Goal: Task Accomplishment & Management: Use online tool/utility

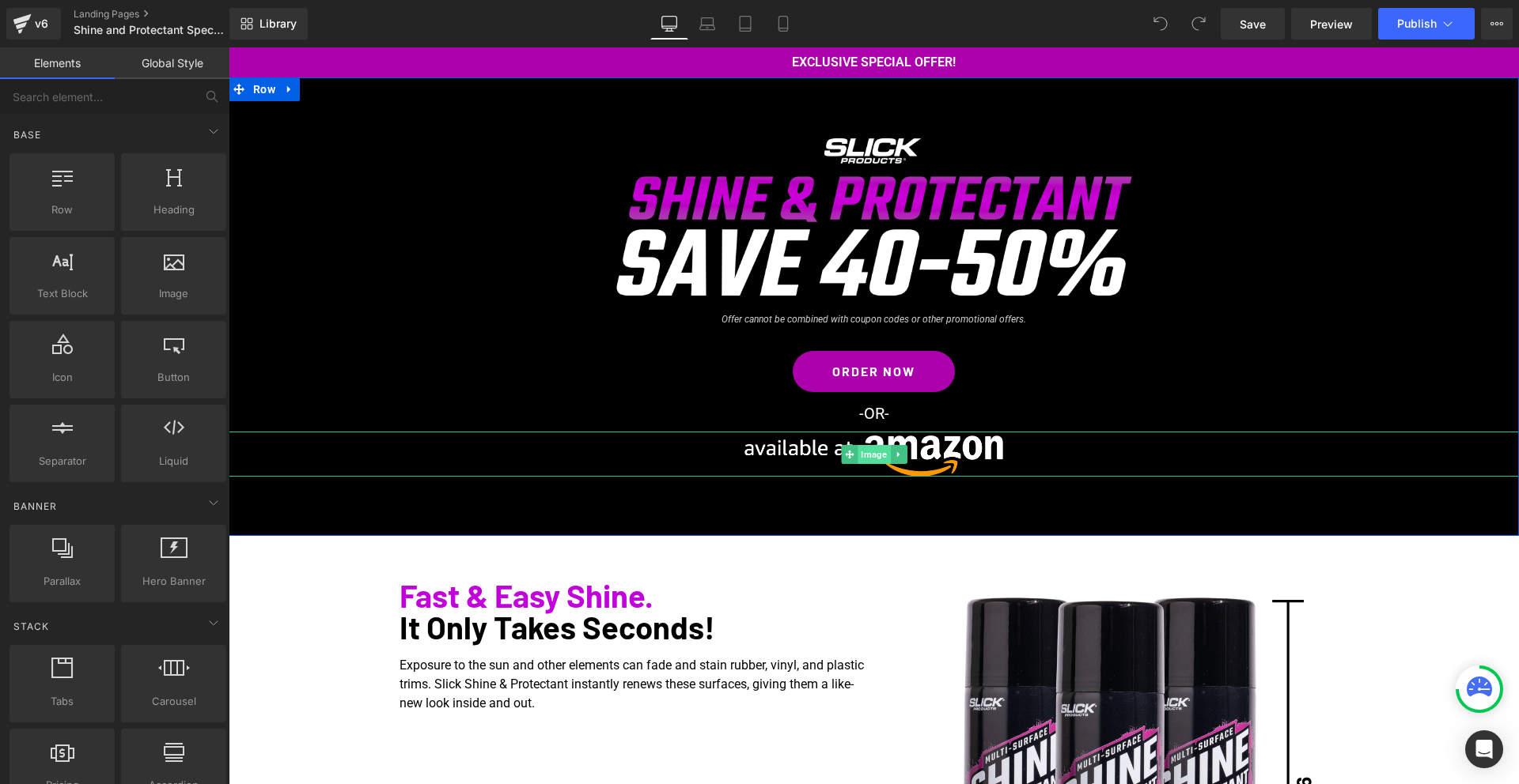
click at [878, 458] on span "Image" at bounding box center [873, 454] width 32 height 19
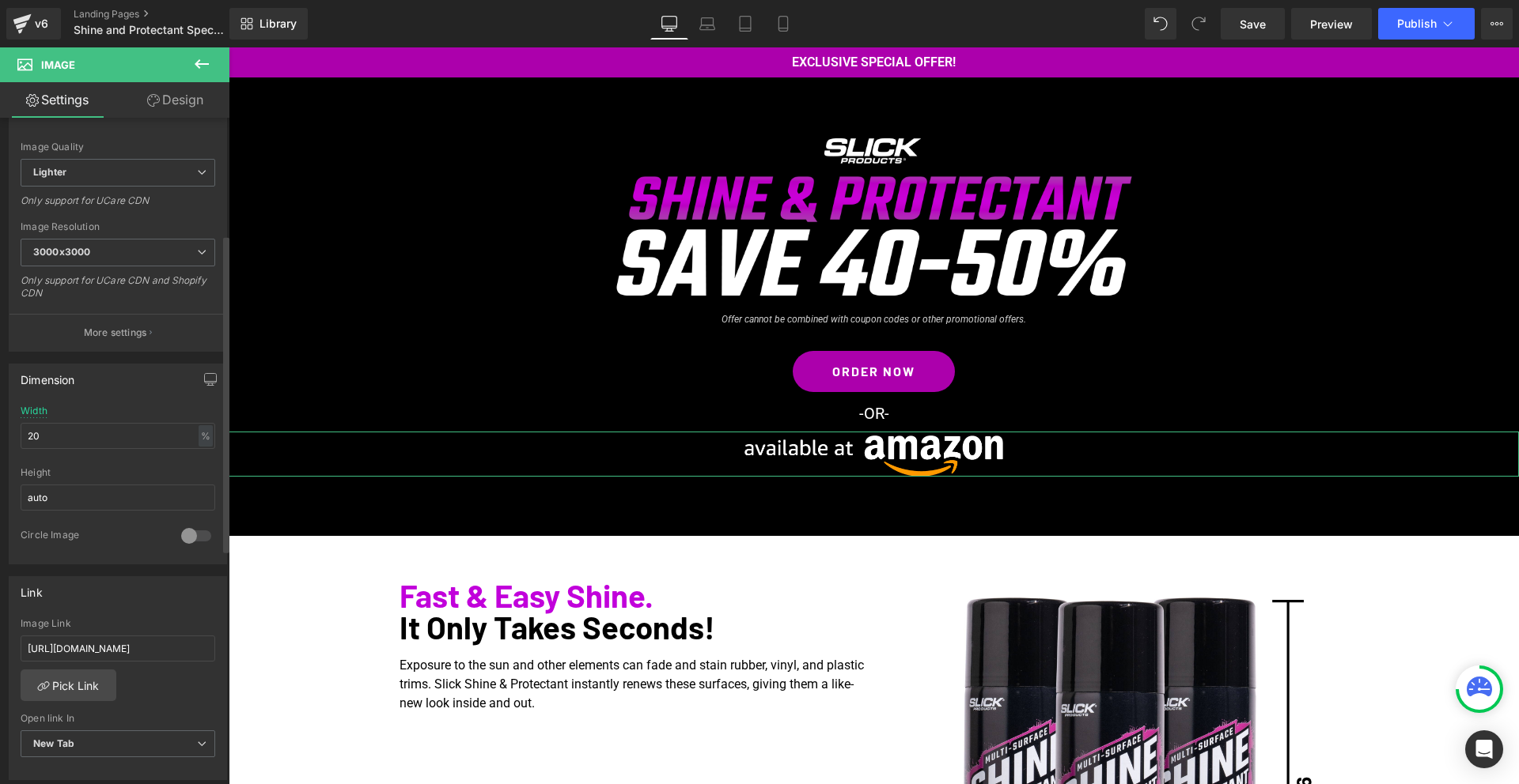
scroll to position [248, 0]
drag, startPoint x: 150, startPoint y: 637, endPoint x: 0, endPoint y: 638, distance: 150.0
click at [0, 638] on div "Link [URL][DOMAIN_NAME] Image Link [URL][DOMAIN_NAME] Pick Link Current Tab New…" at bounding box center [118, 661] width 237 height 216
paste input "[DOMAIN_NAME][URL]"
type input "[URL][DOMAIN_NAME]"
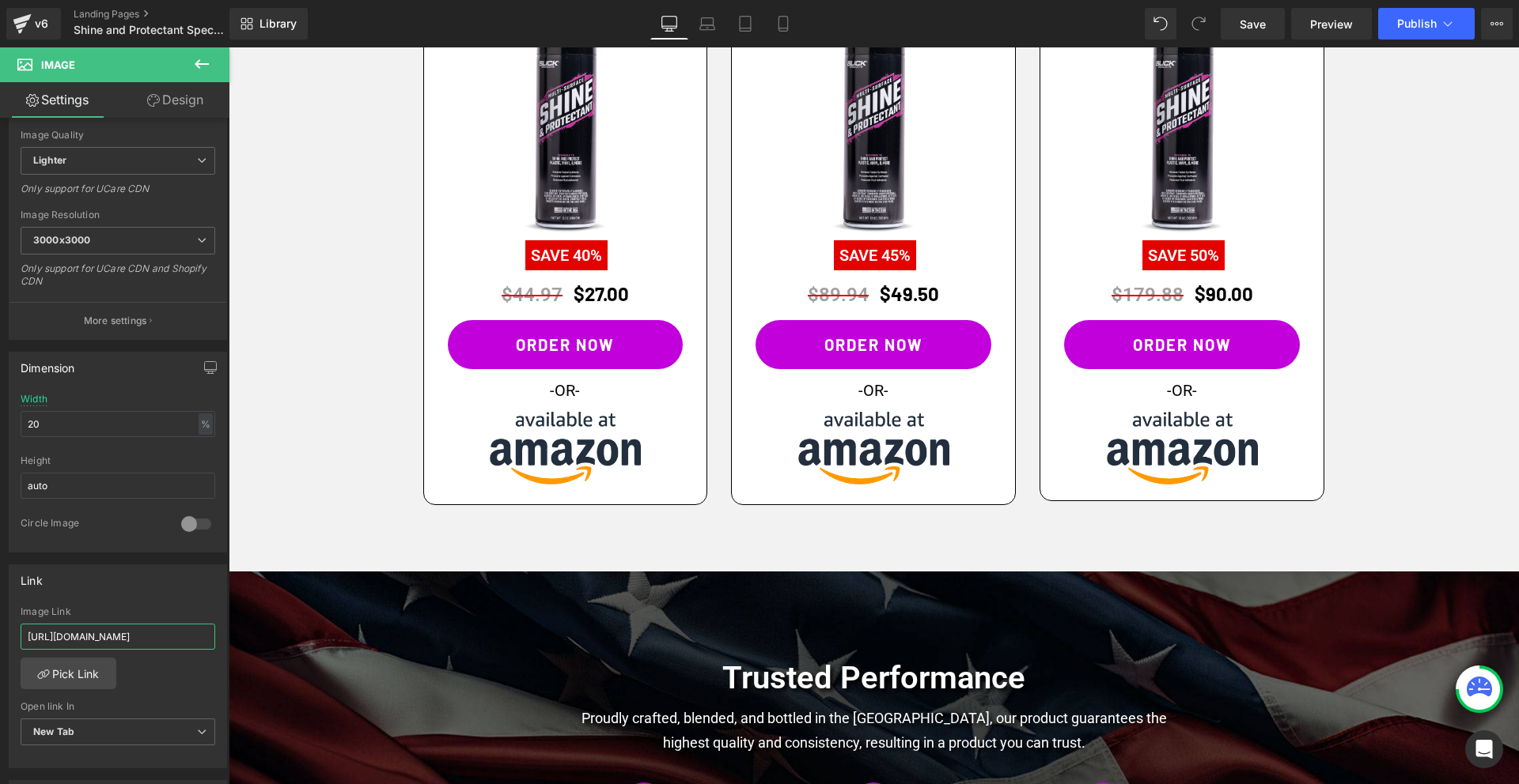
scroll to position [1328, 0]
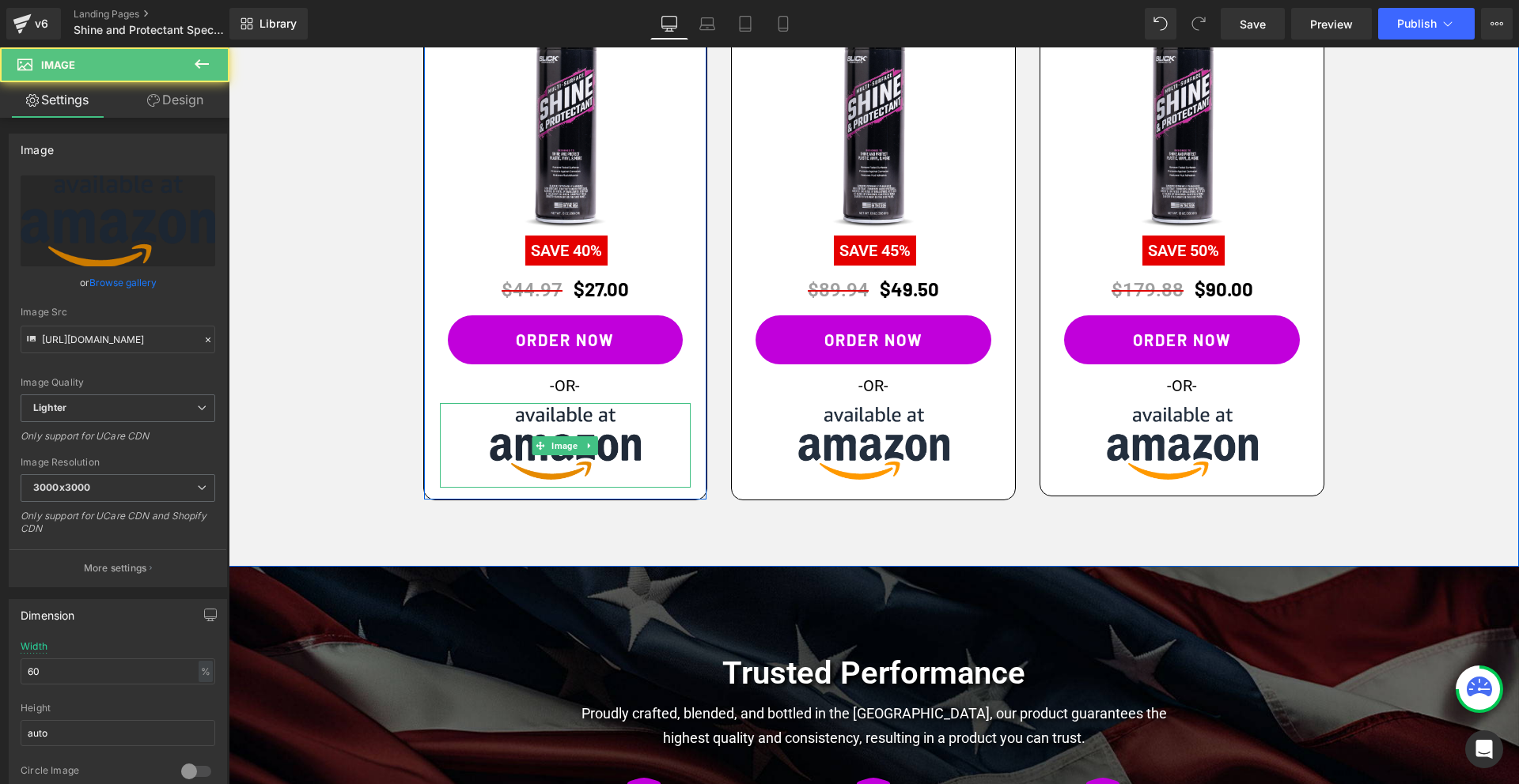
click at [561, 448] on div "Image" at bounding box center [565, 446] width 252 height 85
click at [561, 448] on span "Image" at bounding box center [565, 446] width 32 height 19
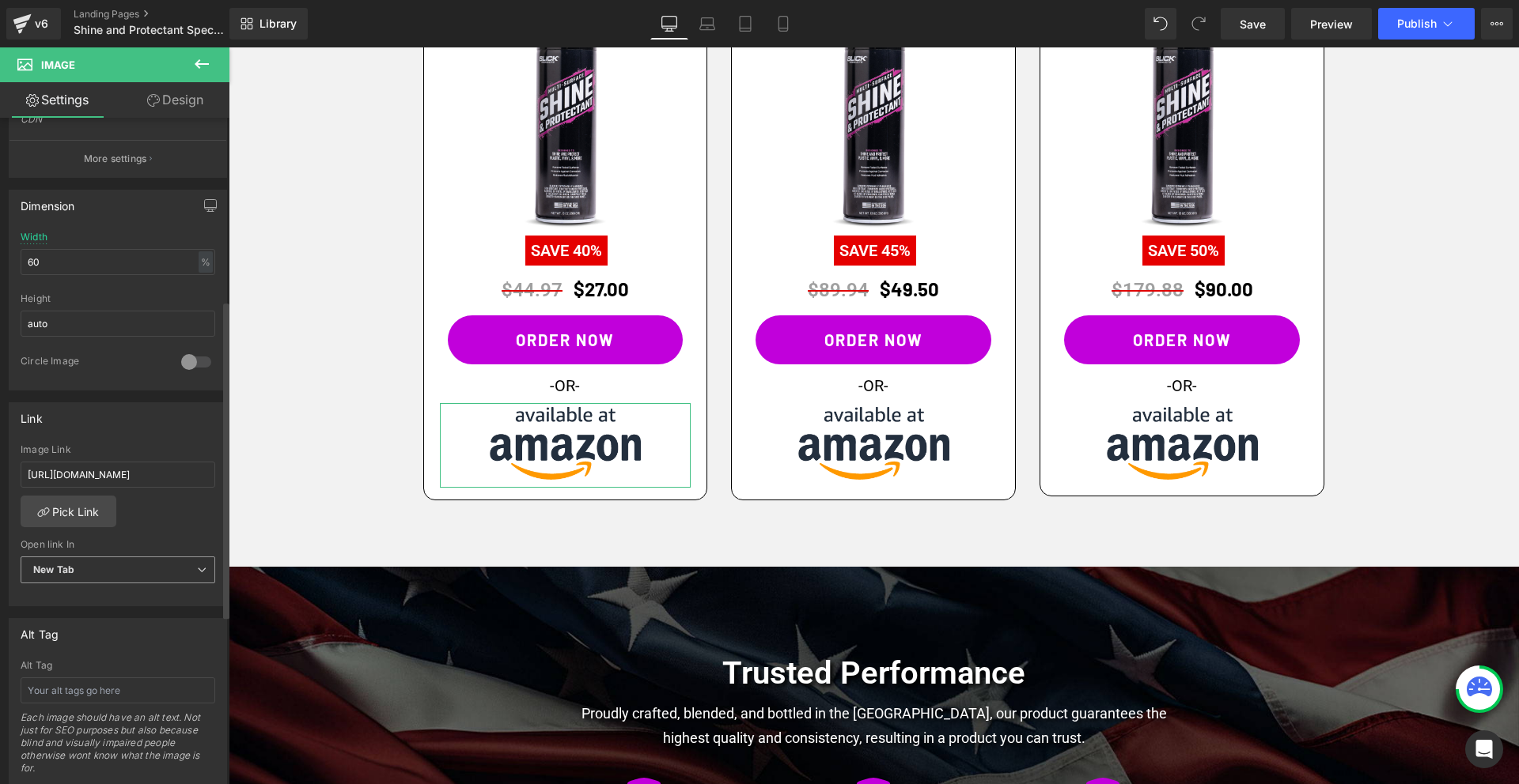
scroll to position [419, 0]
click at [125, 462] on input "[URL][DOMAIN_NAME]" at bounding box center [117, 465] width 194 height 26
paste input "[DOMAIN_NAME][URL]"
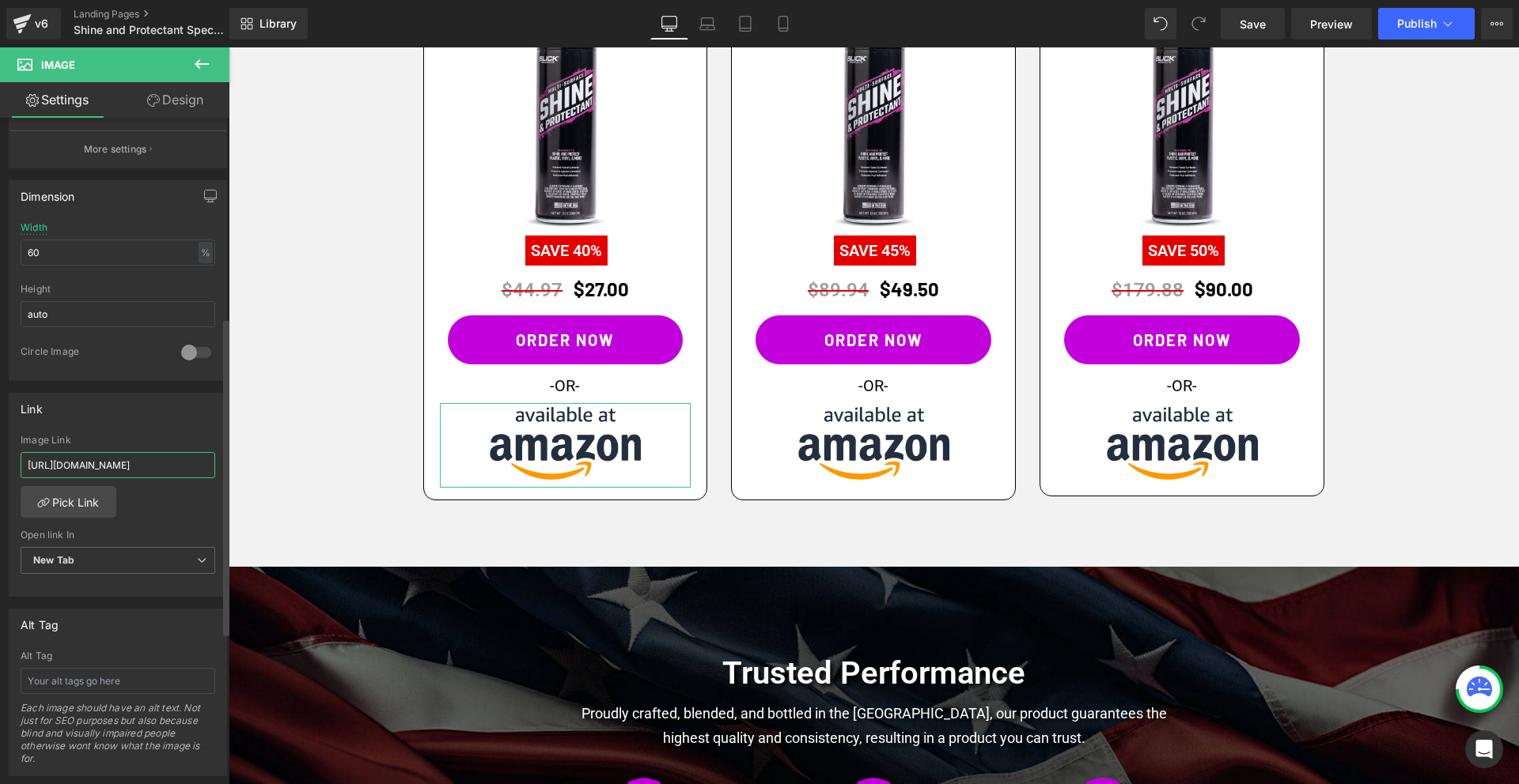
type input "[URL][DOMAIN_NAME]"
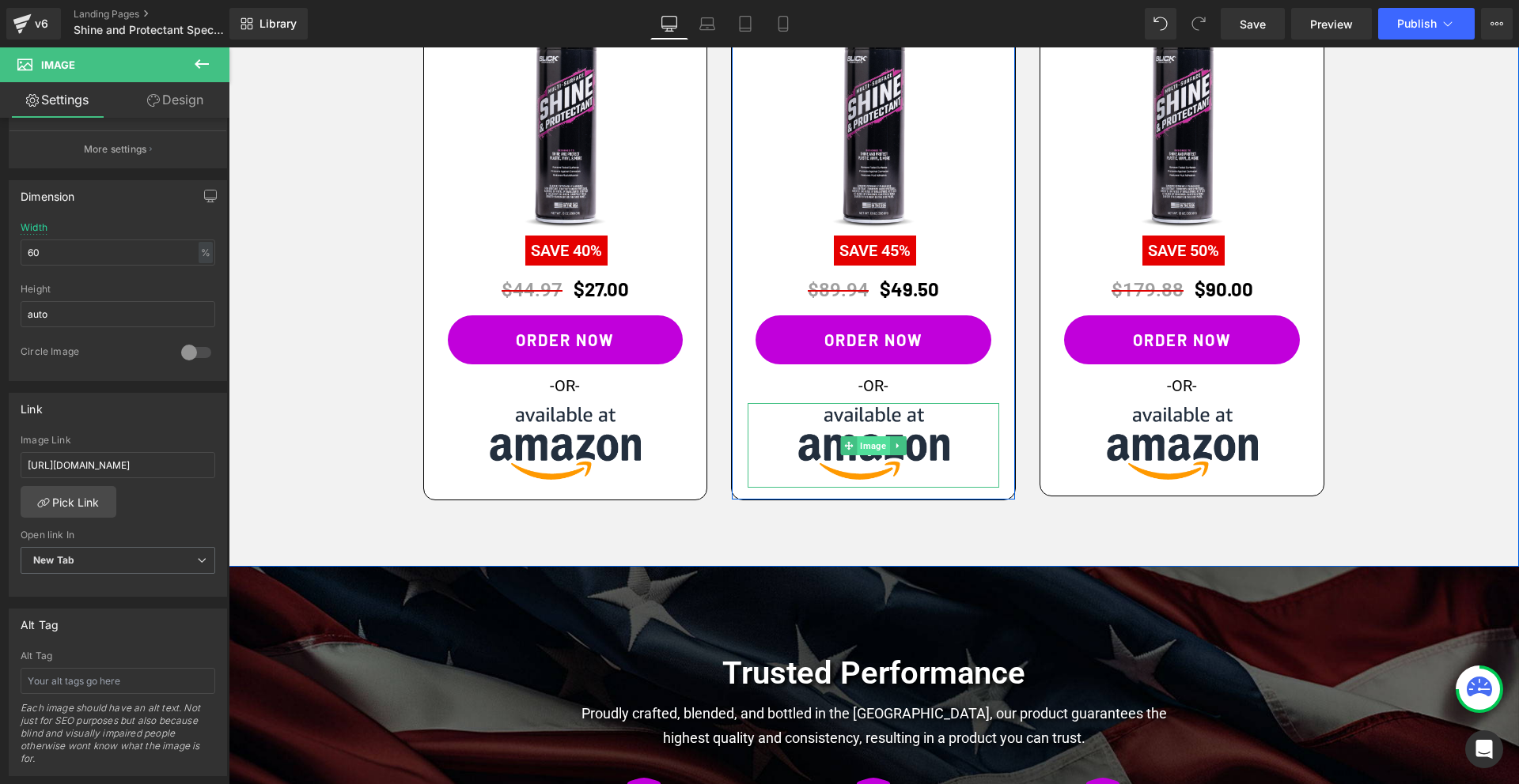
click at [869, 443] on span "Image" at bounding box center [873, 446] width 32 height 19
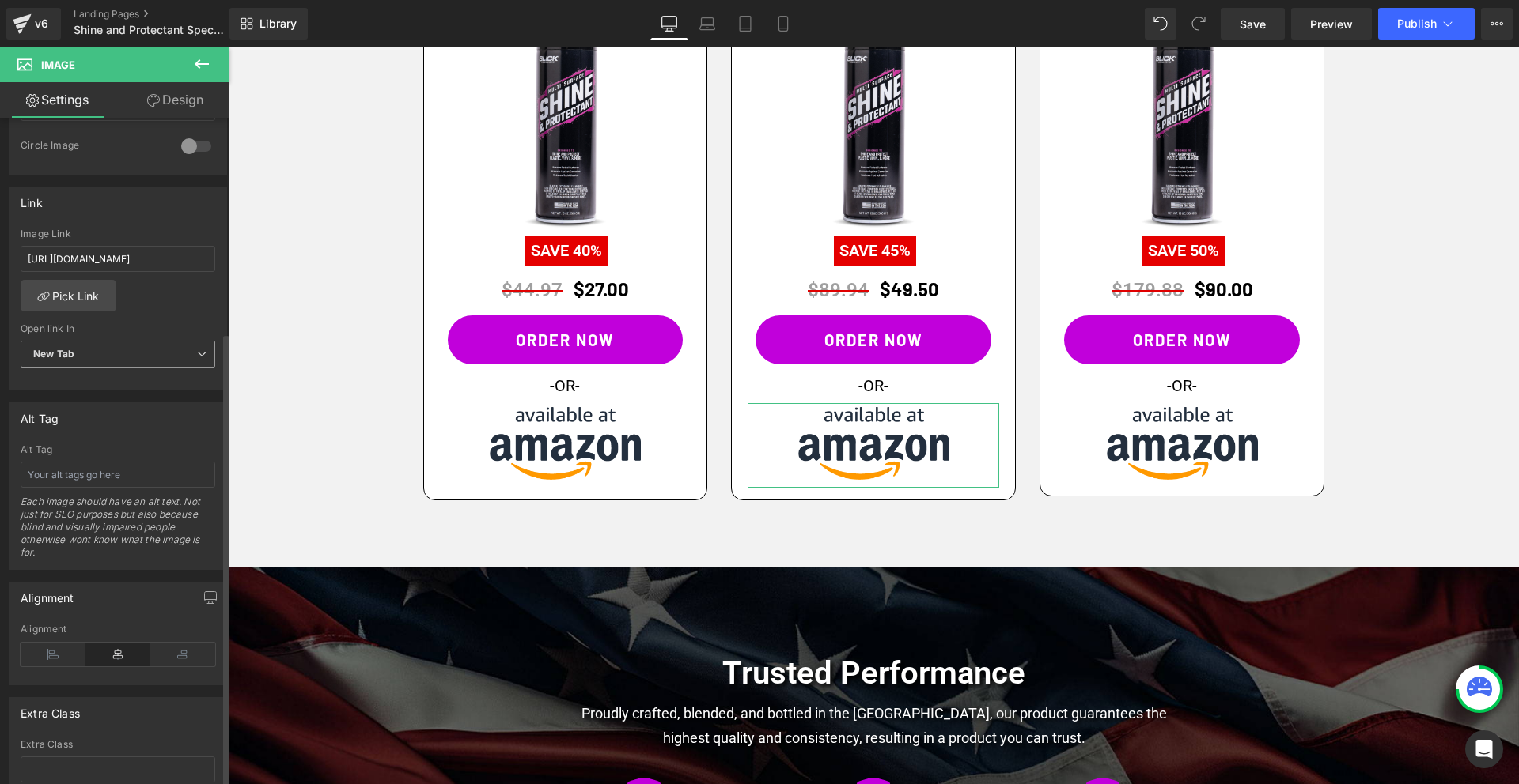
scroll to position [639, 0]
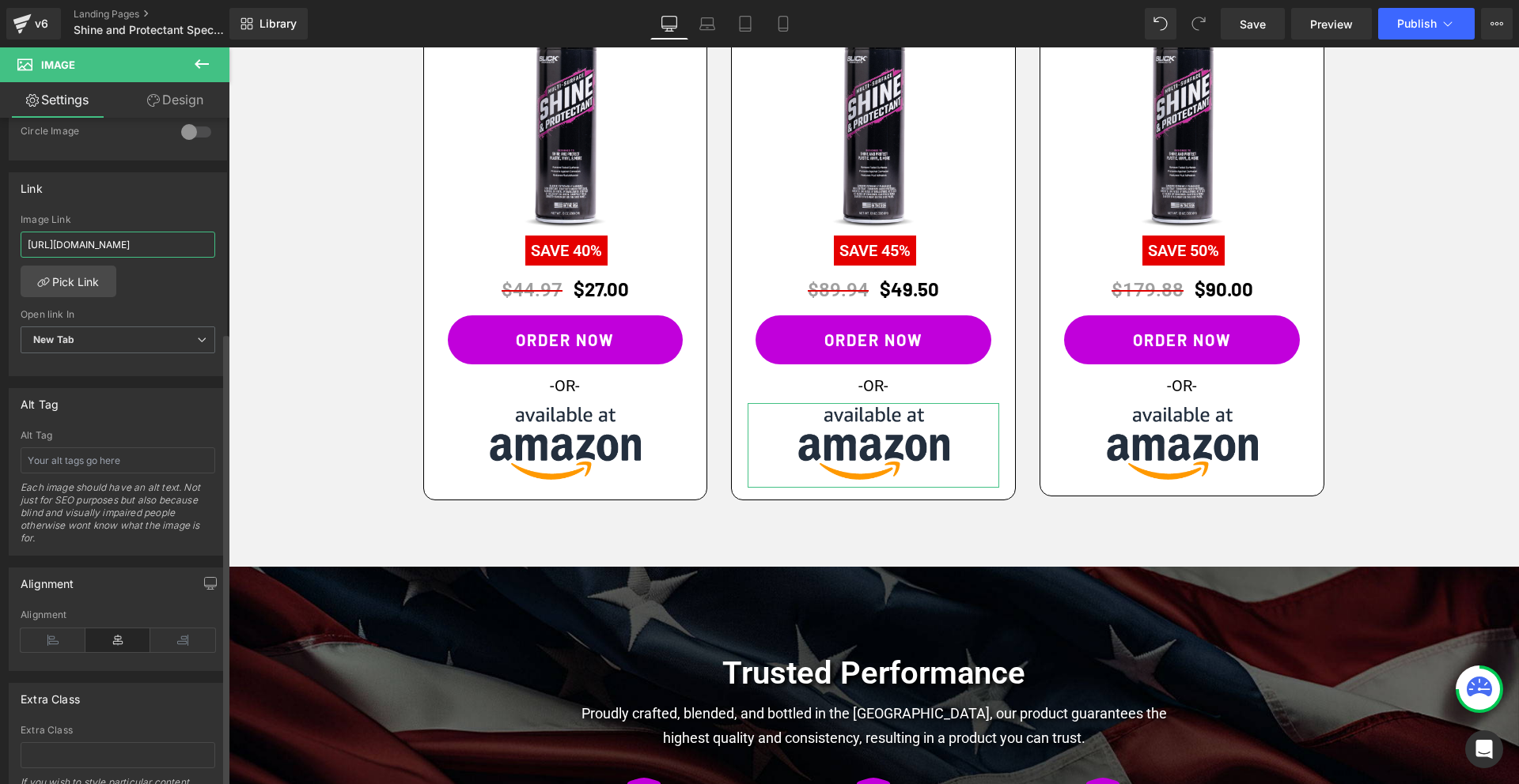
click at [109, 240] on input "[URL][DOMAIN_NAME]" at bounding box center [117, 244] width 194 height 26
paste input "[DOMAIN_NAME][URL]"
type input "[URL][DOMAIN_NAME]"
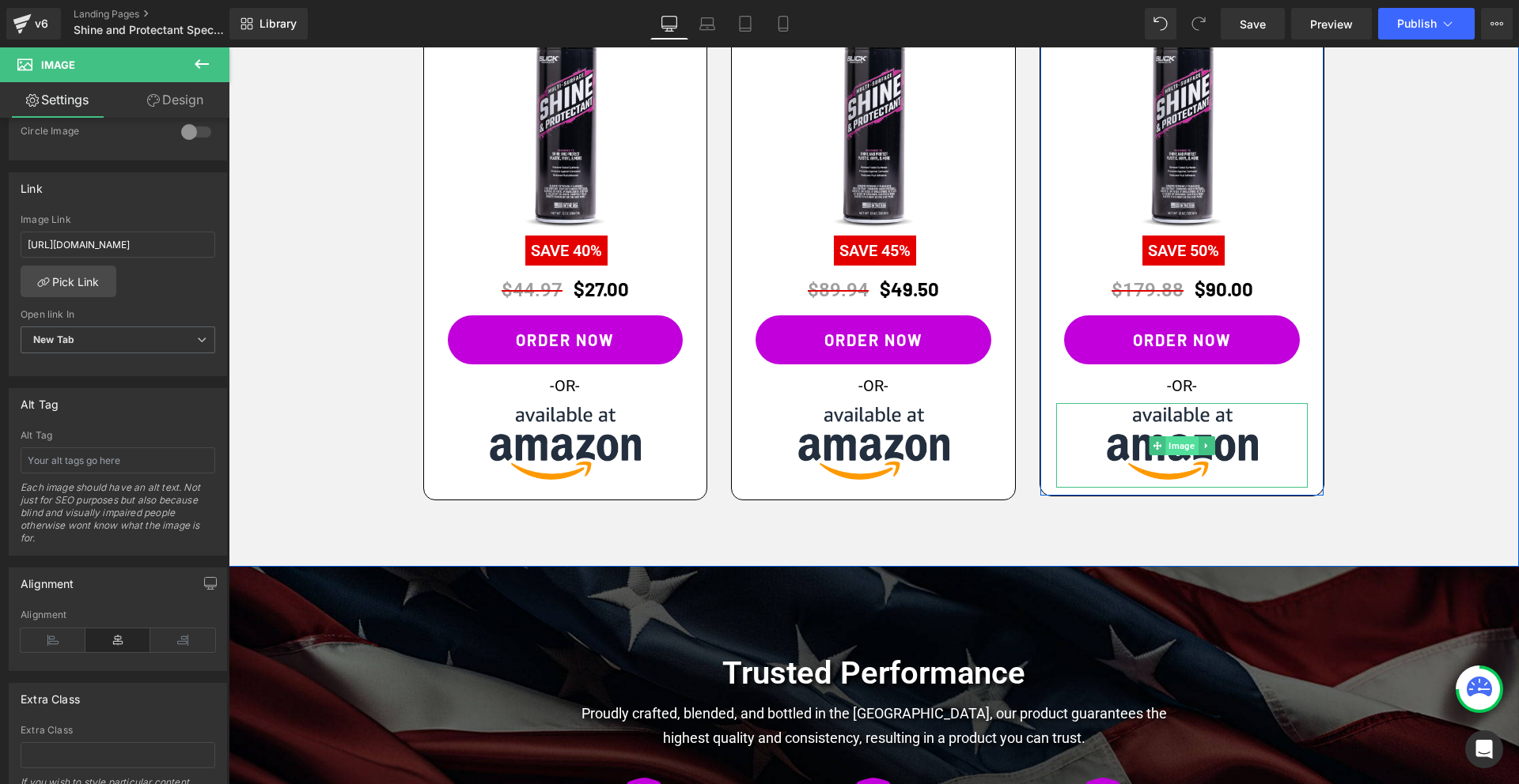
click at [1181, 443] on span "Image" at bounding box center [1182, 446] width 32 height 19
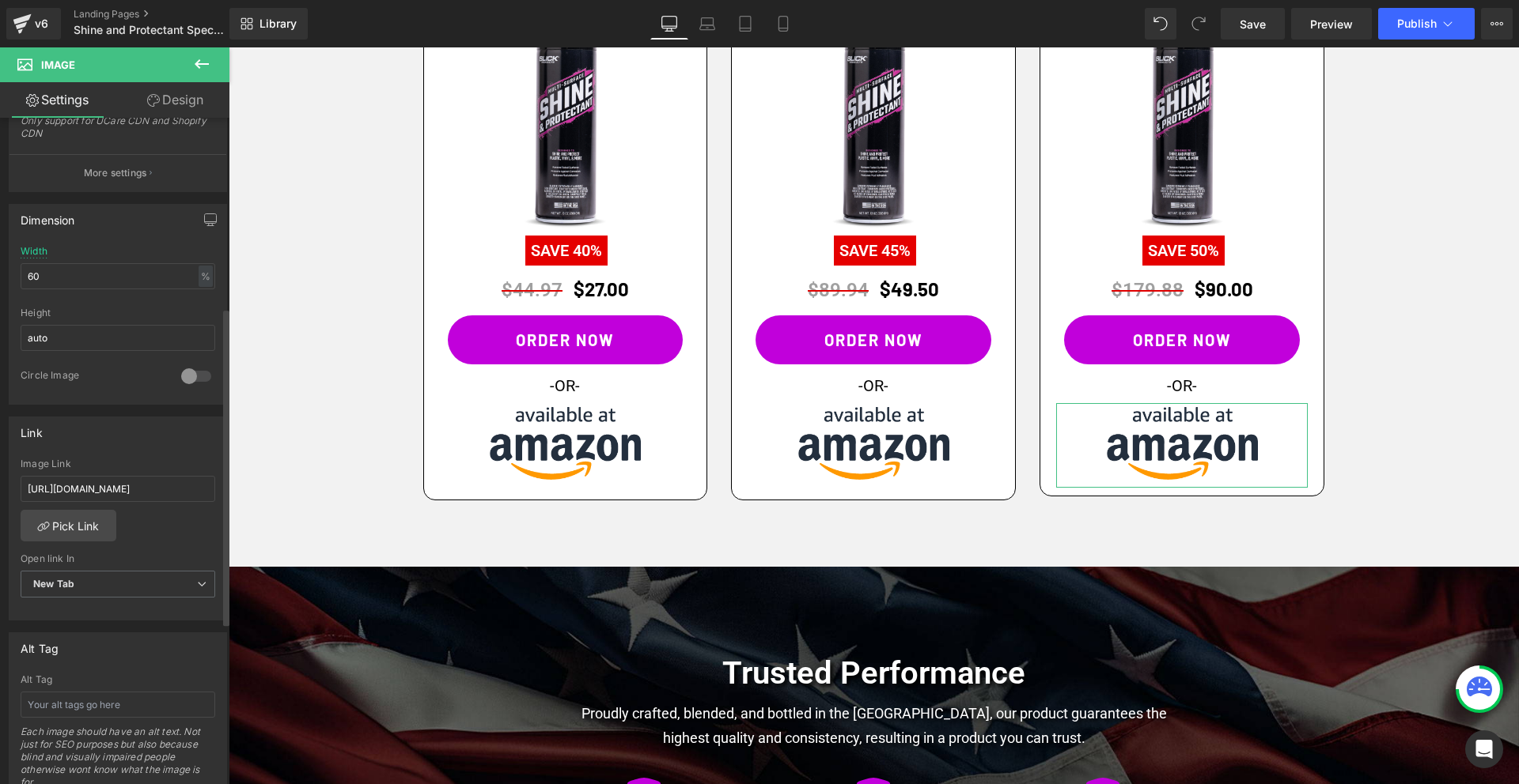
scroll to position [413, 0]
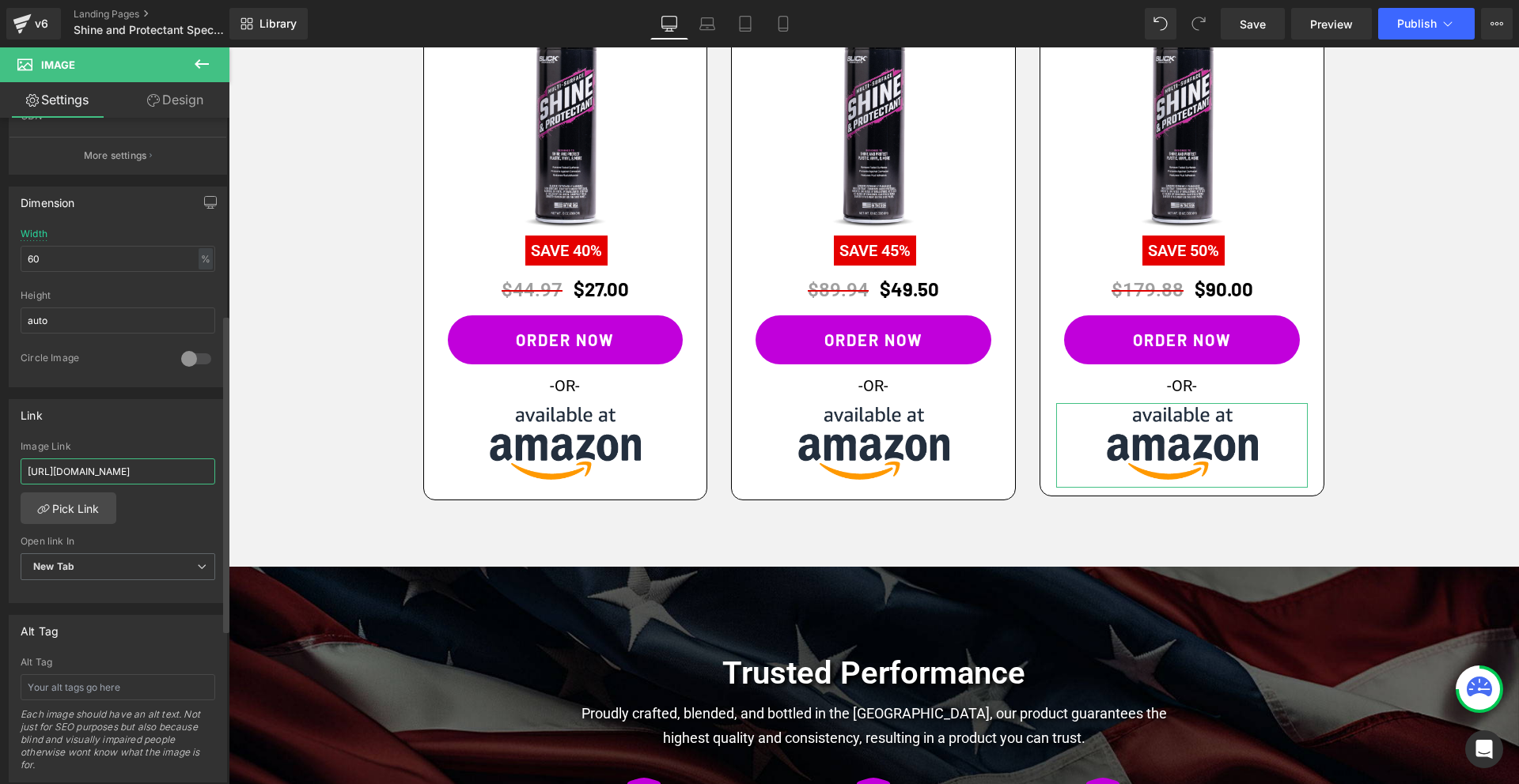
click at [111, 463] on input "[URL][DOMAIN_NAME]" at bounding box center [117, 472] width 194 height 26
paste input "[DOMAIN_NAME][URL]"
type input "[URL][DOMAIN_NAME]"
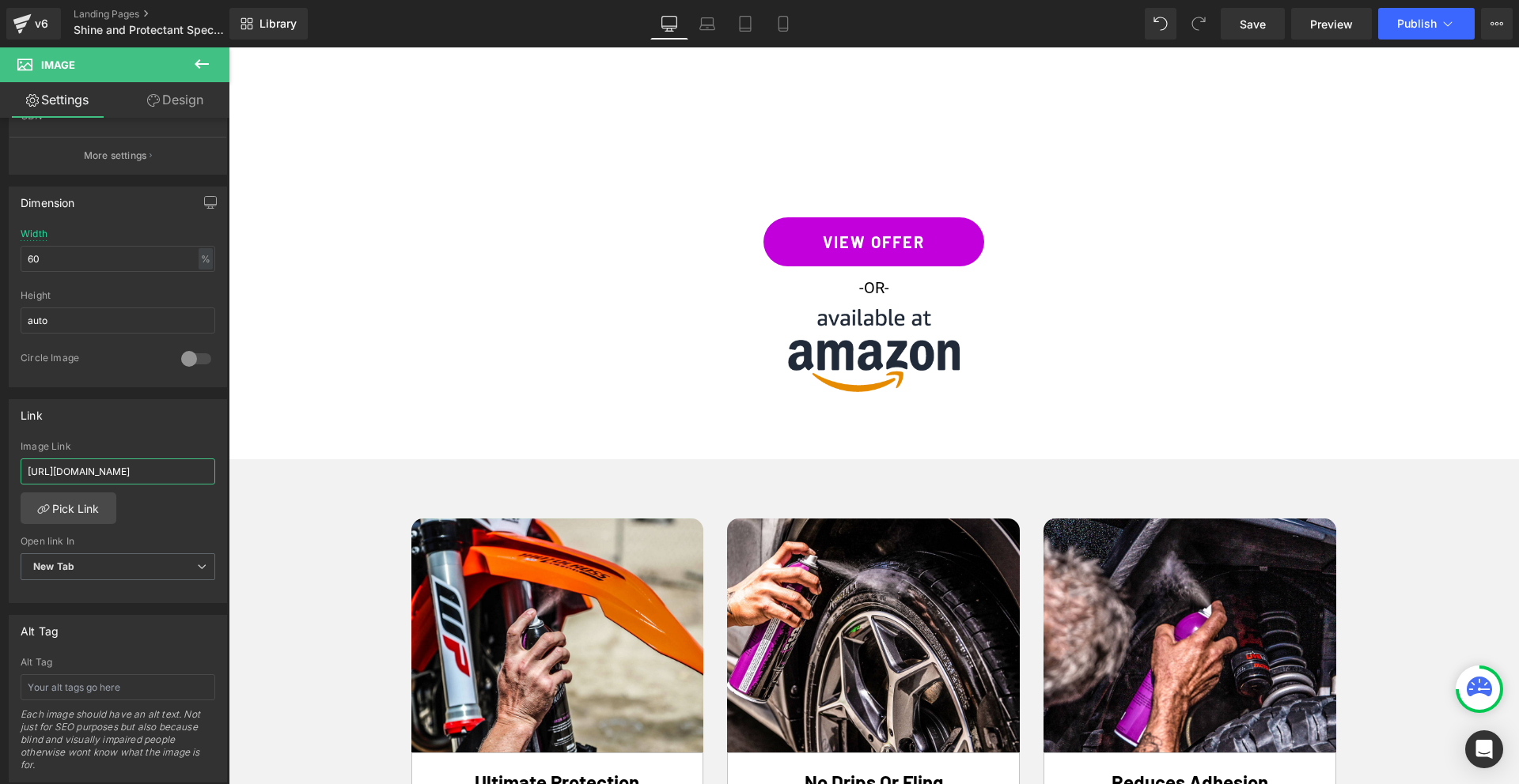
scroll to position [2689, 0]
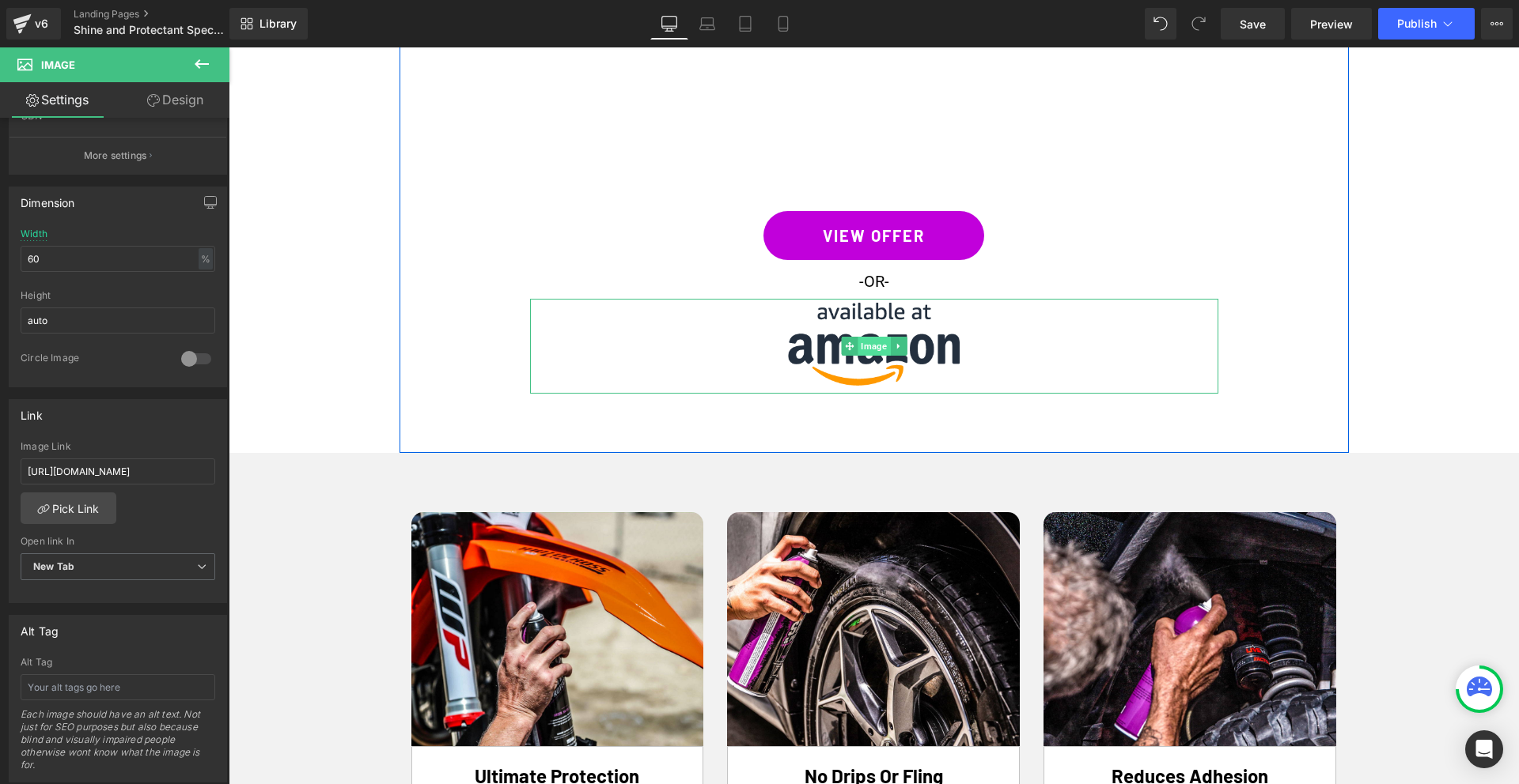
click at [875, 337] on span "Image" at bounding box center [873, 346] width 32 height 19
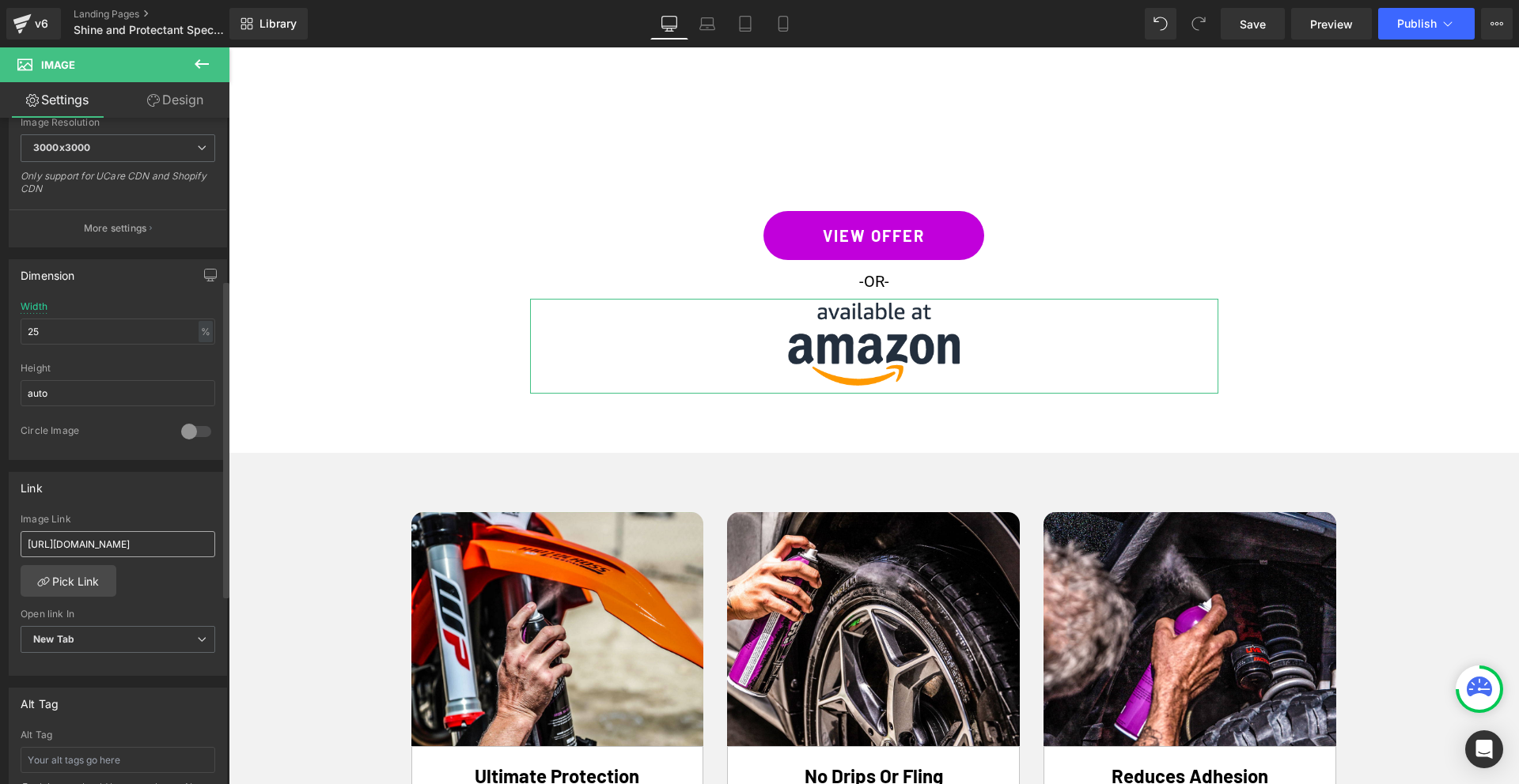
scroll to position [339, 0]
click at [88, 541] on input "[URL][DOMAIN_NAME]" at bounding box center [117, 545] width 194 height 26
paste input "[DOMAIN_NAME][URL]"
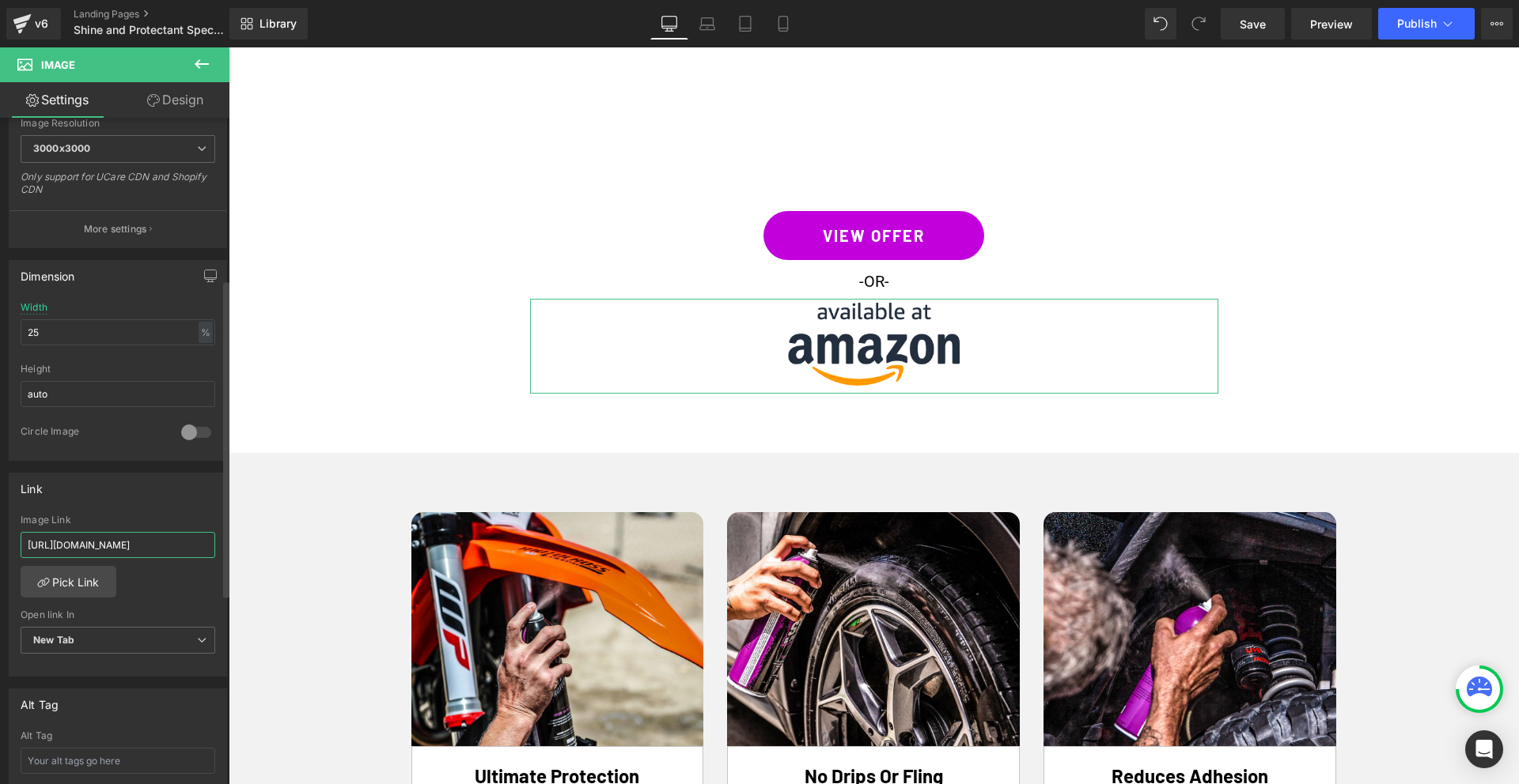
type input "[URL][DOMAIN_NAME]"
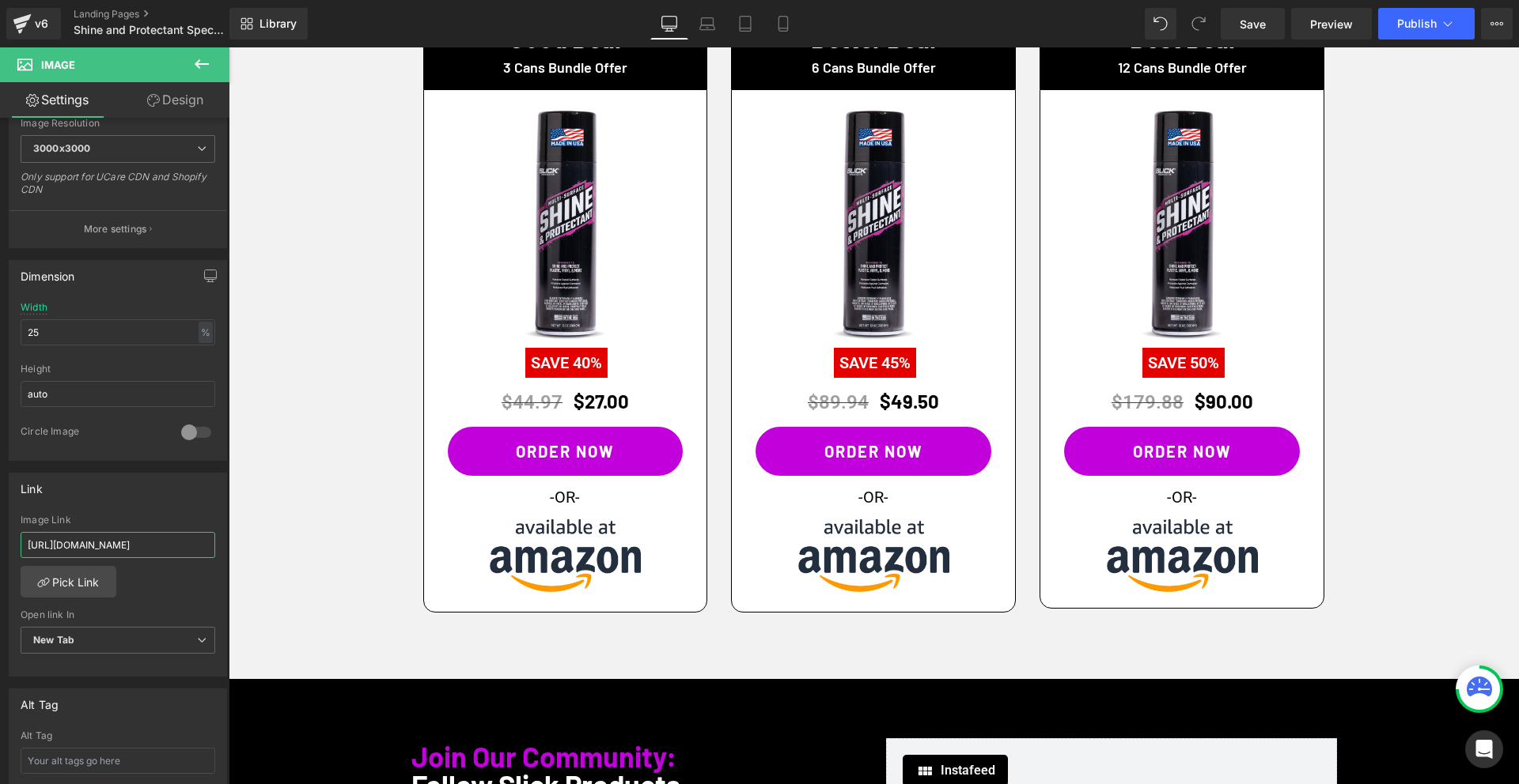
scroll to position [4848, 0]
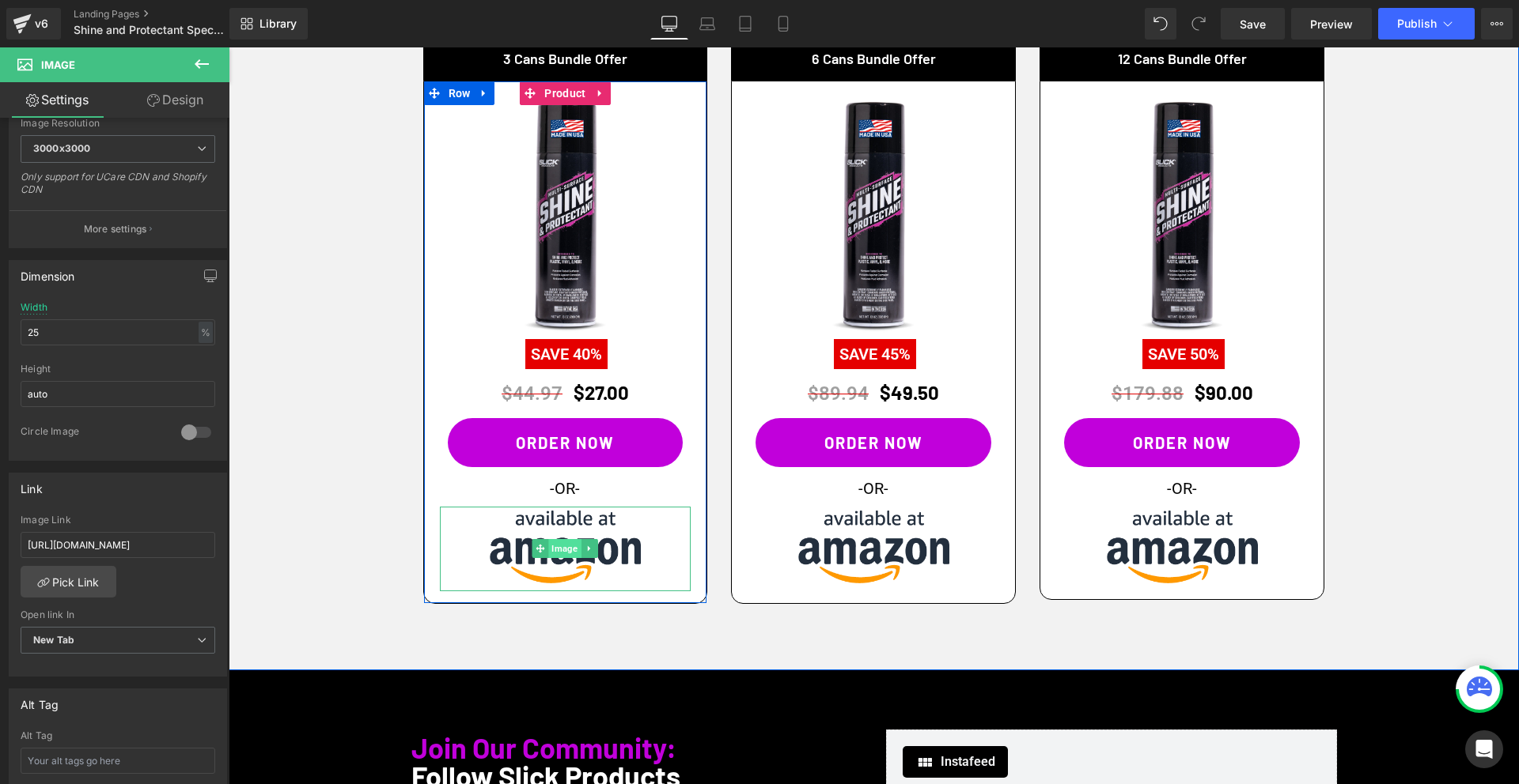
click at [561, 539] on span "Image" at bounding box center [565, 548] width 32 height 19
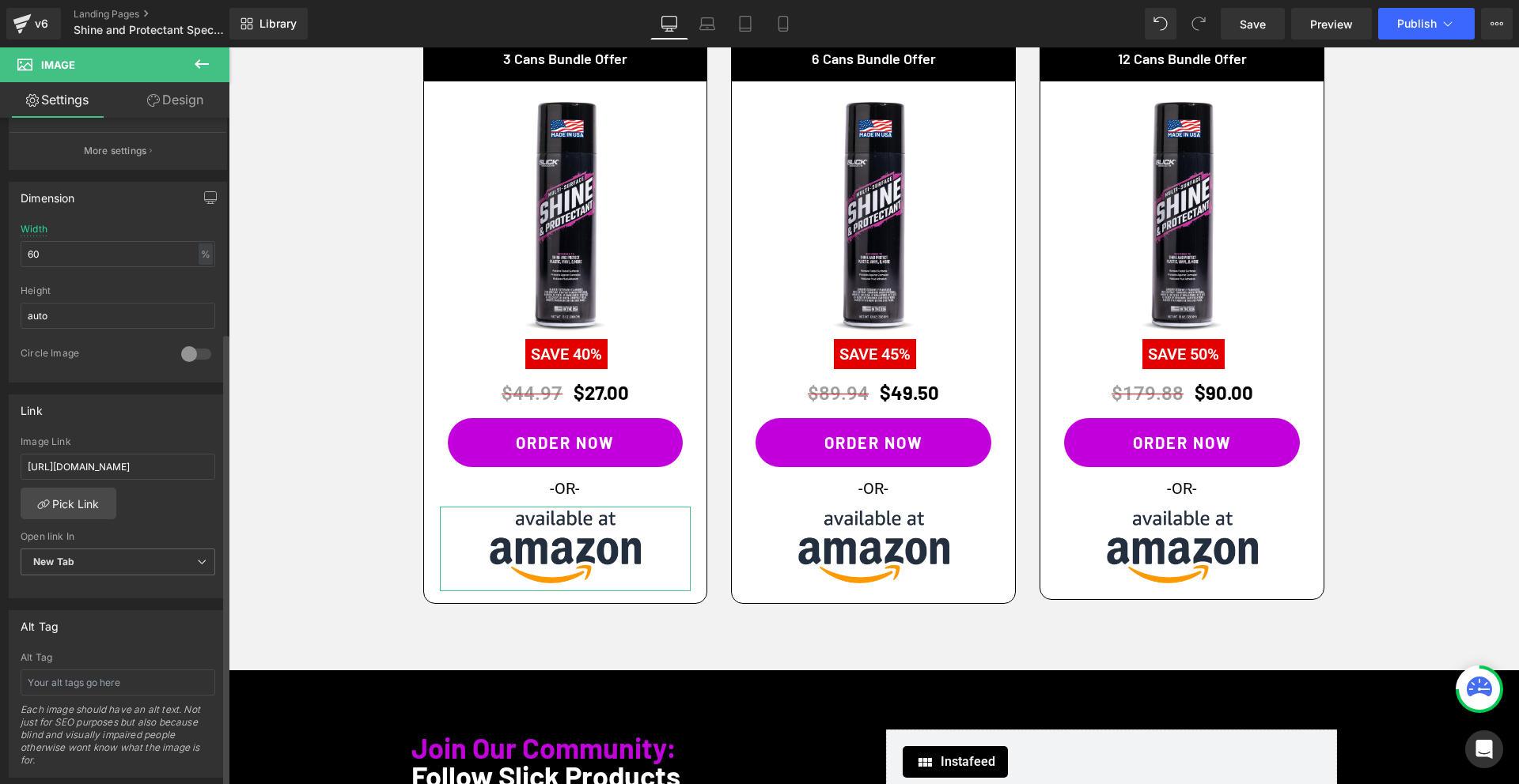
scroll to position [400, 0]
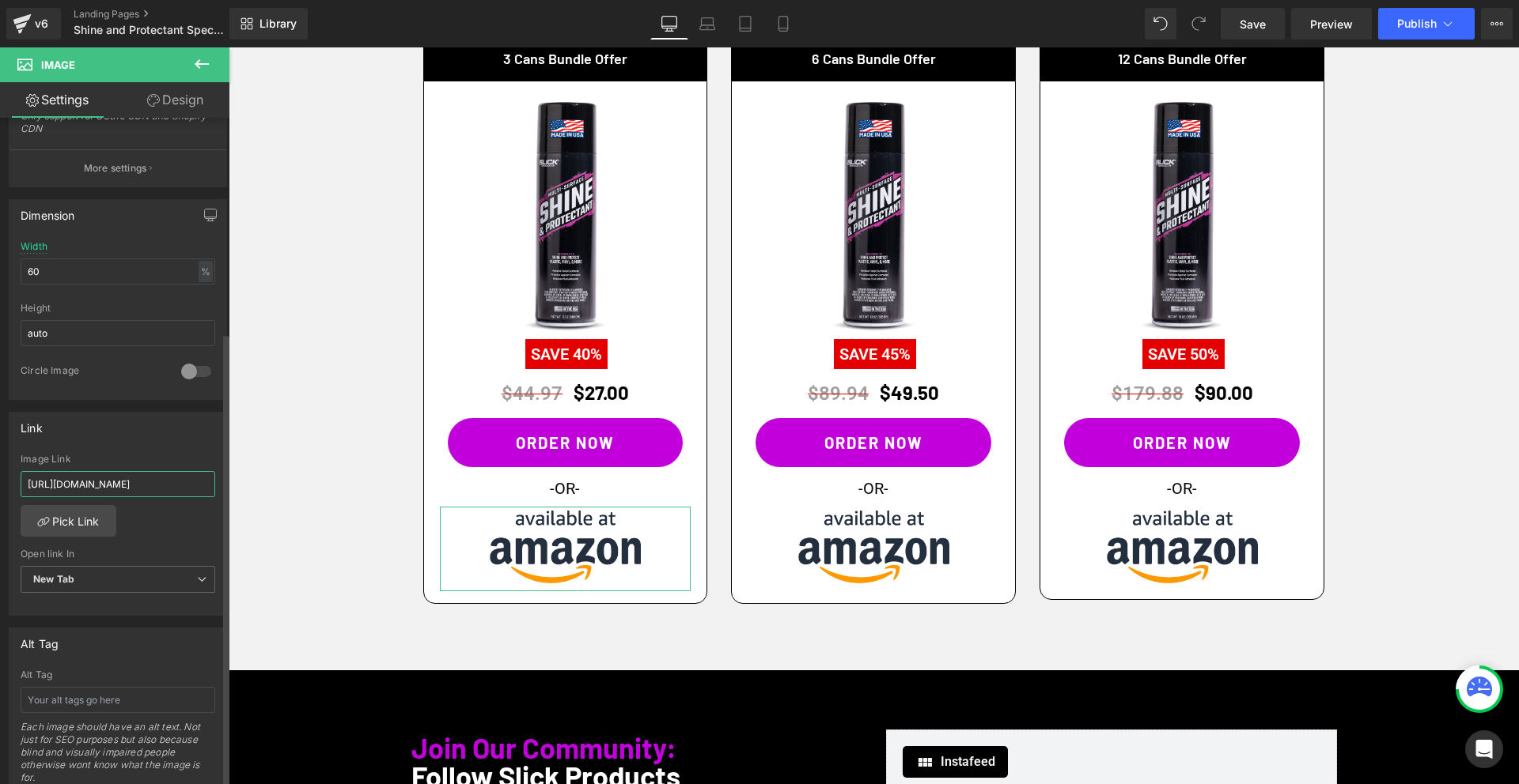
click at [98, 492] on input "[URL][DOMAIN_NAME]" at bounding box center [117, 484] width 194 height 26
paste input "[DOMAIN_NAME][URL]"
type input "[URL][DOMAIN_NAME]"
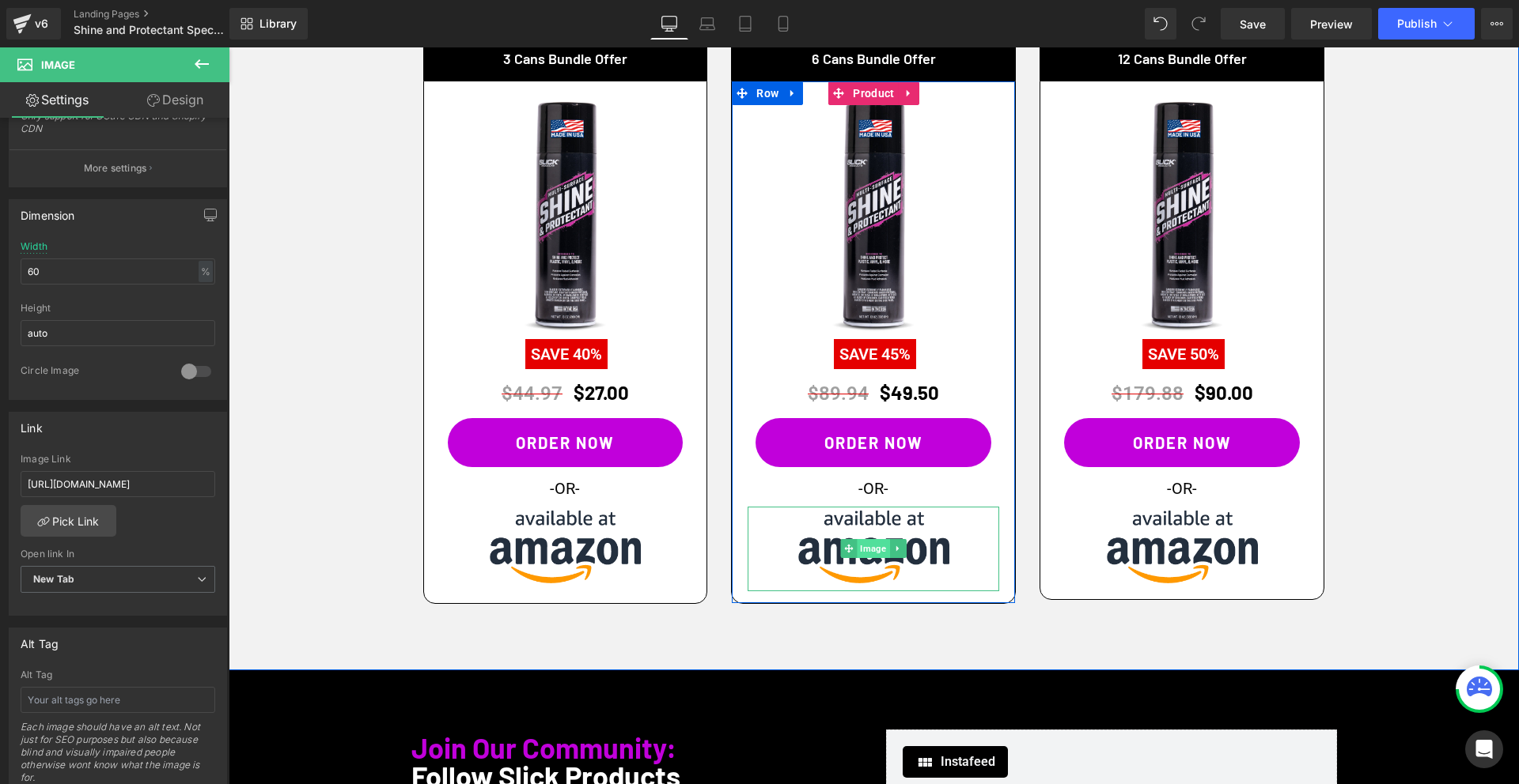
click at [867, 539] on span "Image" at bounding box center [873, 548] width 32 height 19
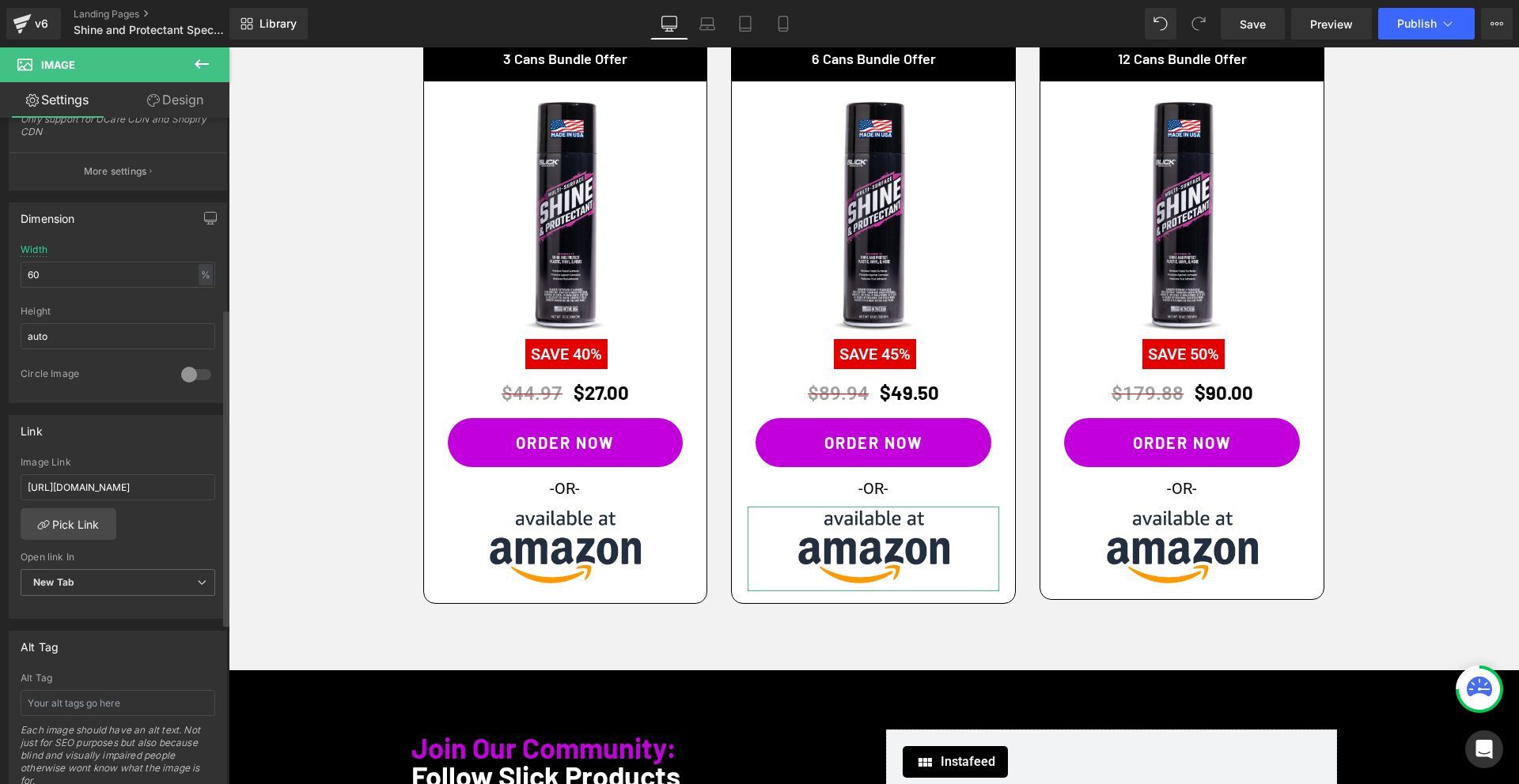
scroll to position [403, 0]
click at [117, 488] on input "[URL][DOMAIN_NAME]" at bounding box center [117, 482] width 194 height 26
paste input "[DOMAIN_NAME][URL]"
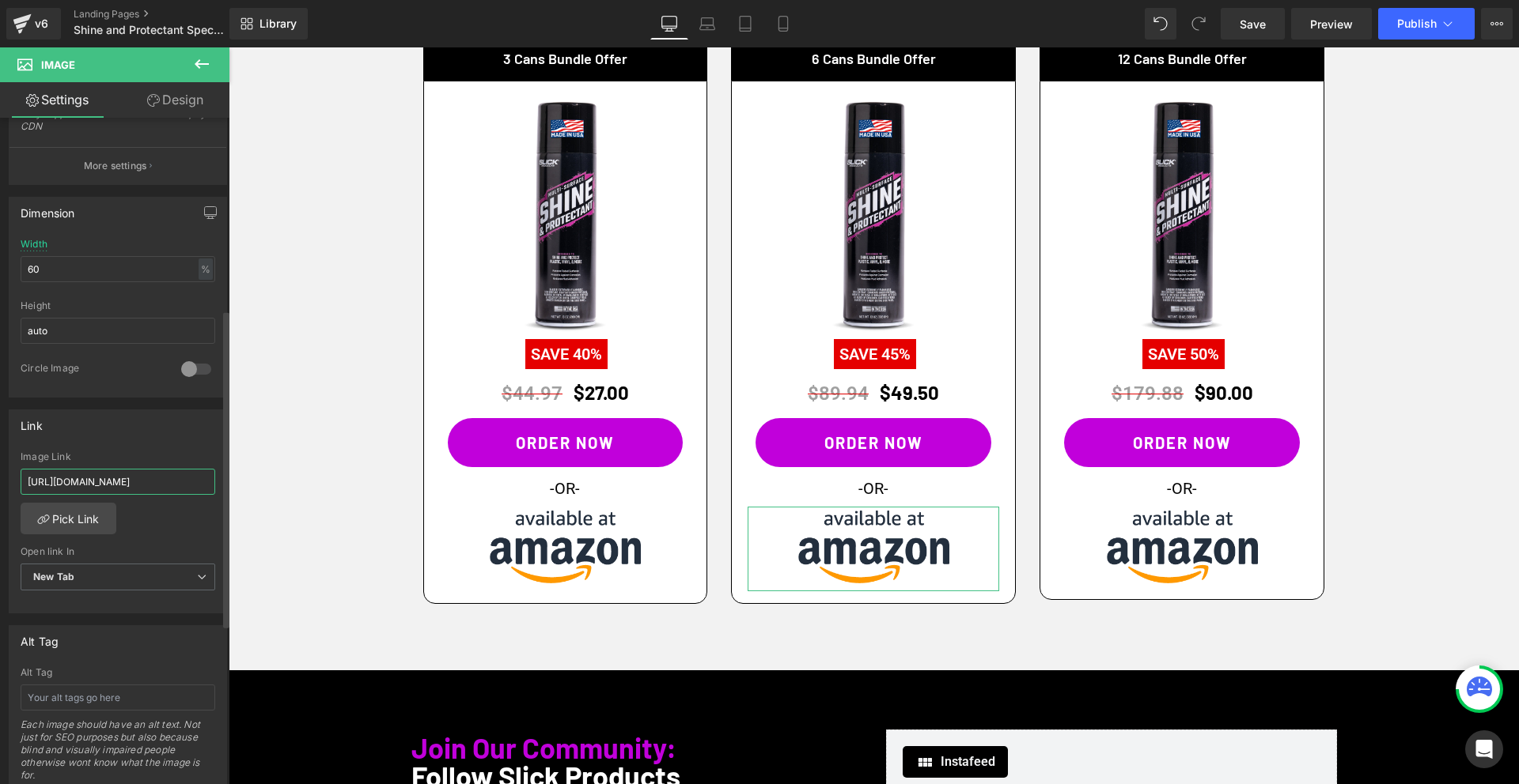
type input "[URL][DOMAIN_NAME]"
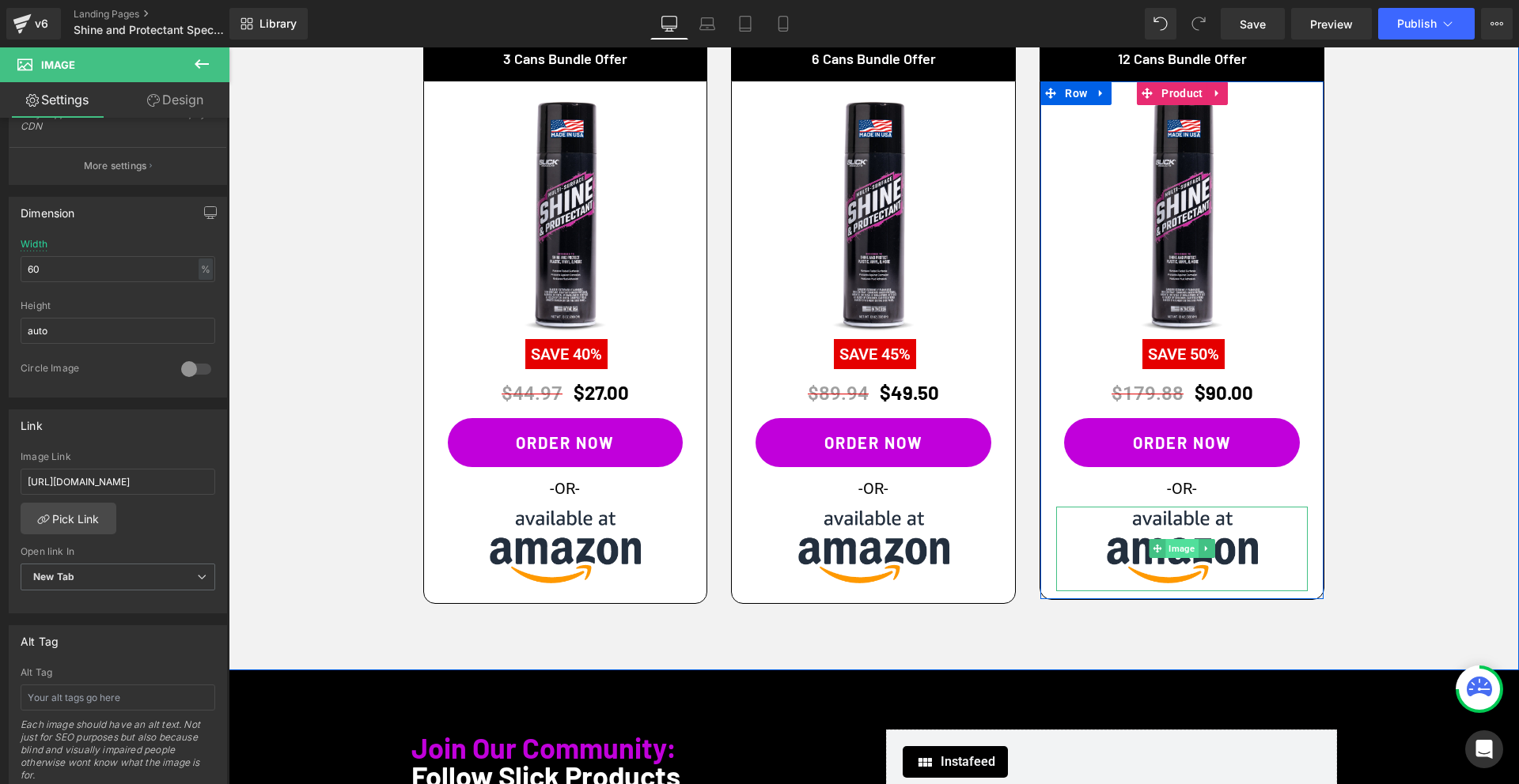
click at [1191, 539] on span "Image" at bounding box center [1182, 548] width 32 height 19
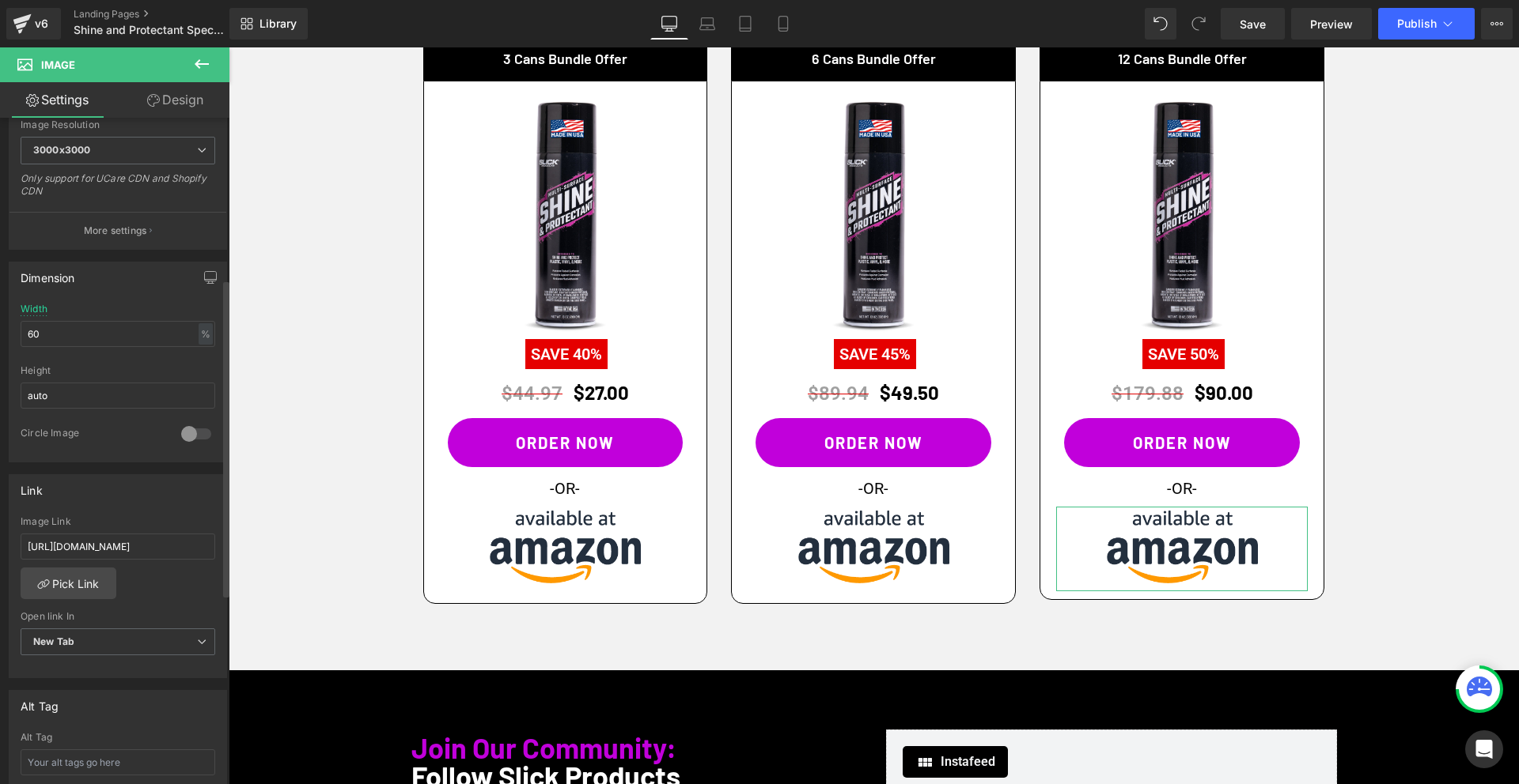
scroll to position [338, 0]
click at [88, 551] on input "[URL][DOMAIN_NAME]" at bounding box center [117, 545] width 194 height 26
paste input "[DOMAIN_NAME][URL]"
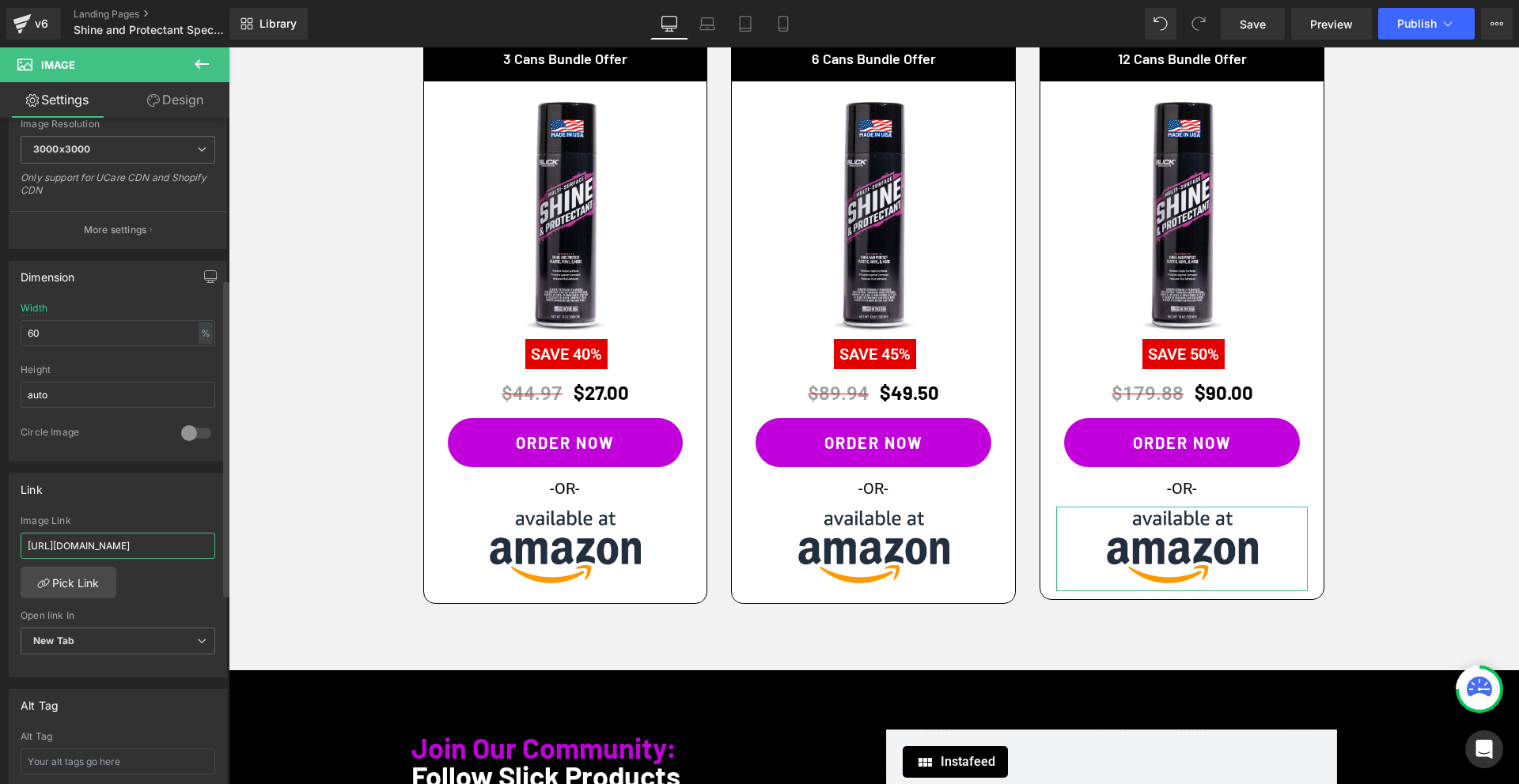
type input "[URL][DOMAIN_NAME]"
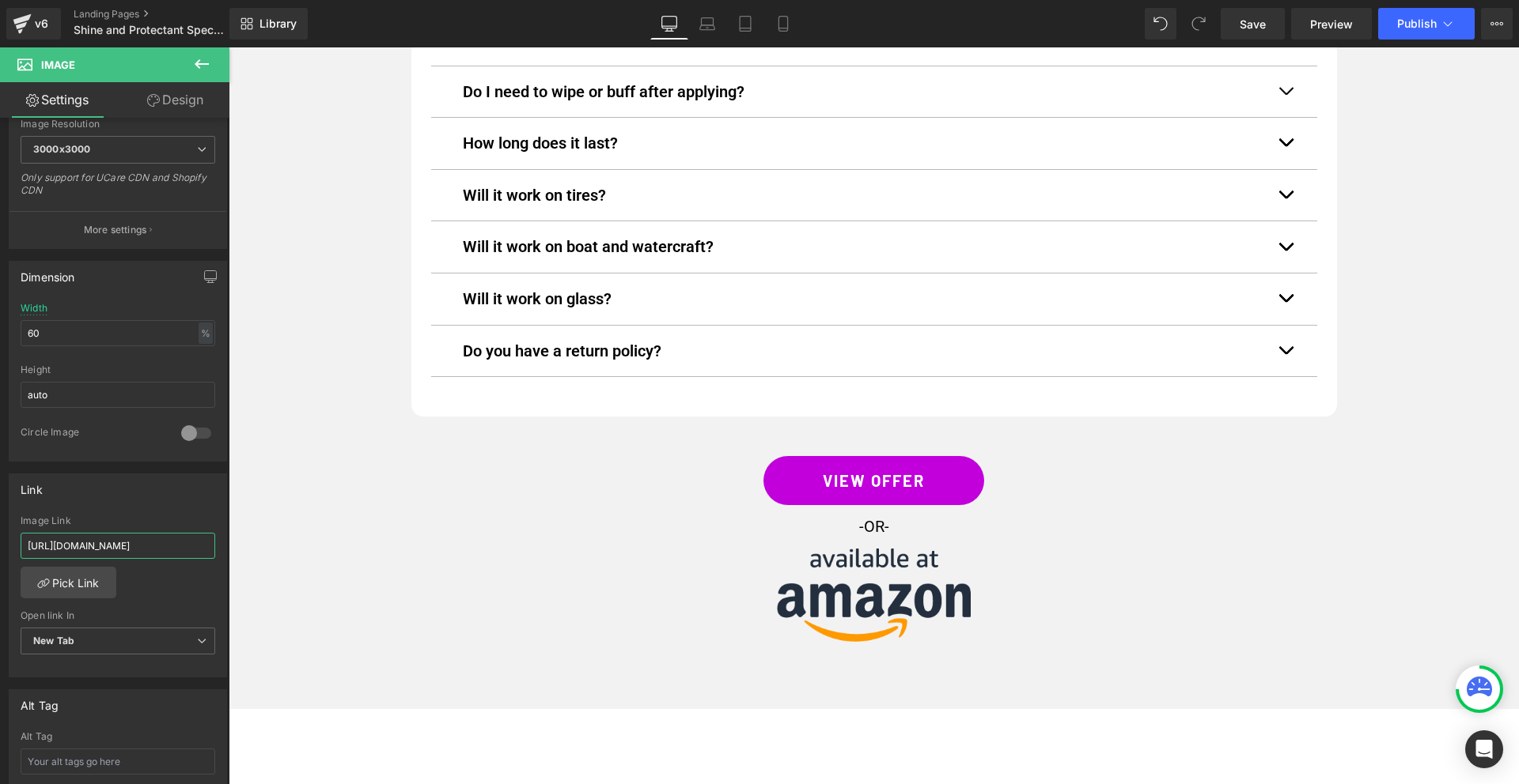
scroll to position [6095, 0]
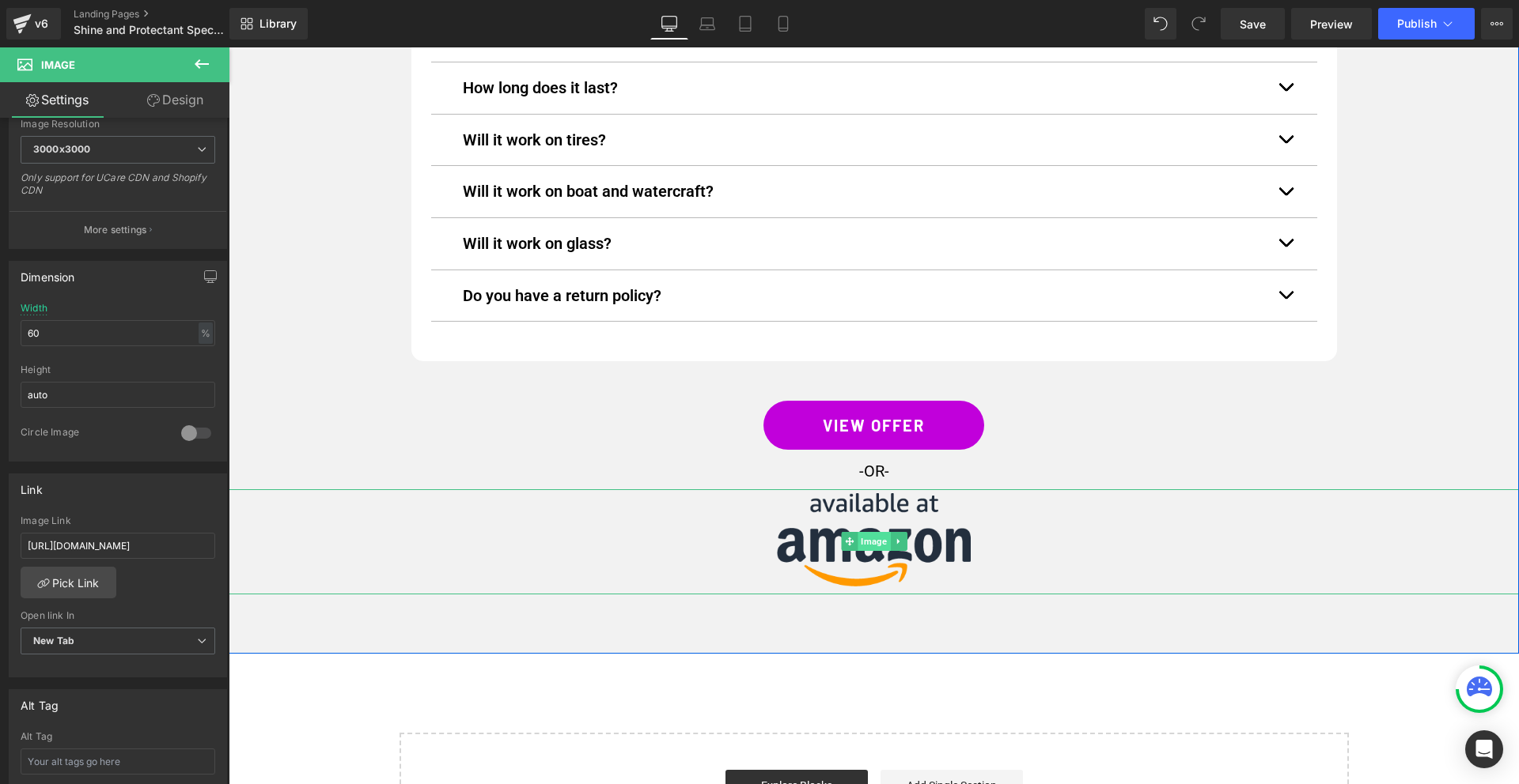
click at [870, 532] on span "Image" at bounding box center [873, 542] width 32 height 19
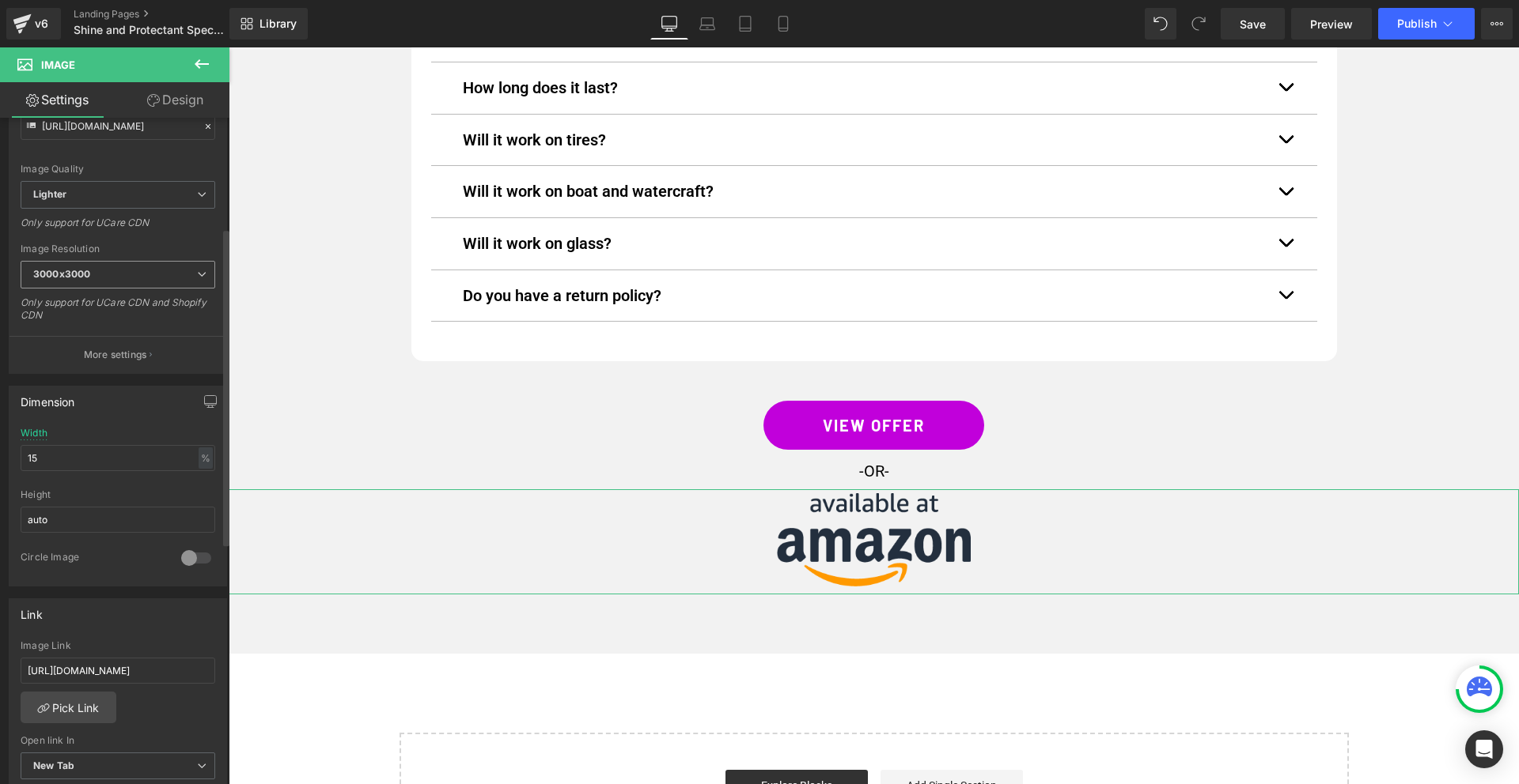
scroll to position [231, 0]
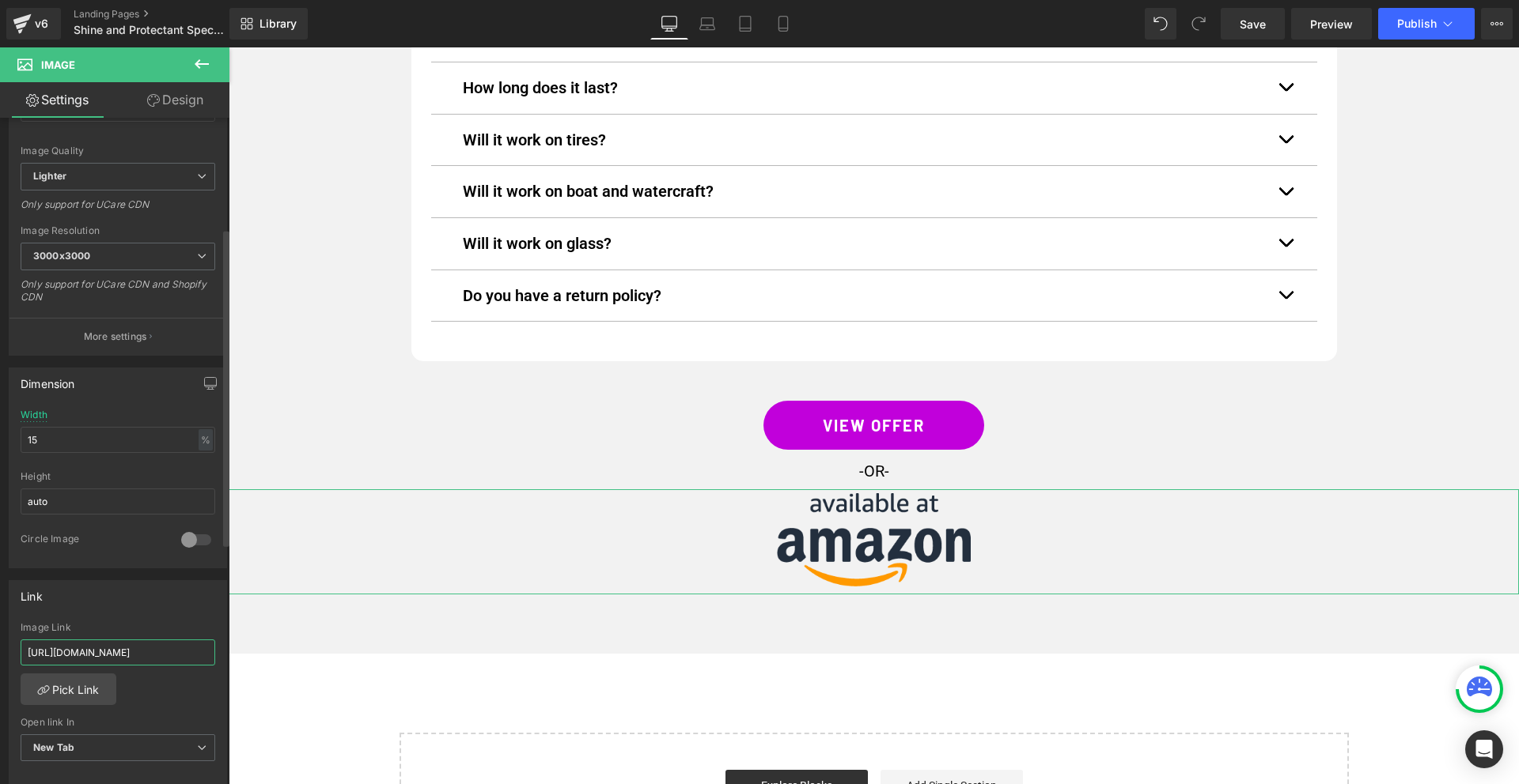
click at [85, 651] on input "[URL][DOMAIN_NAME]" at bounding box center [117, 652] width 194 height 26
paste input "[DOMAIN_NAME][URL]"
type input "[URL][DOMAIN_NAME]"
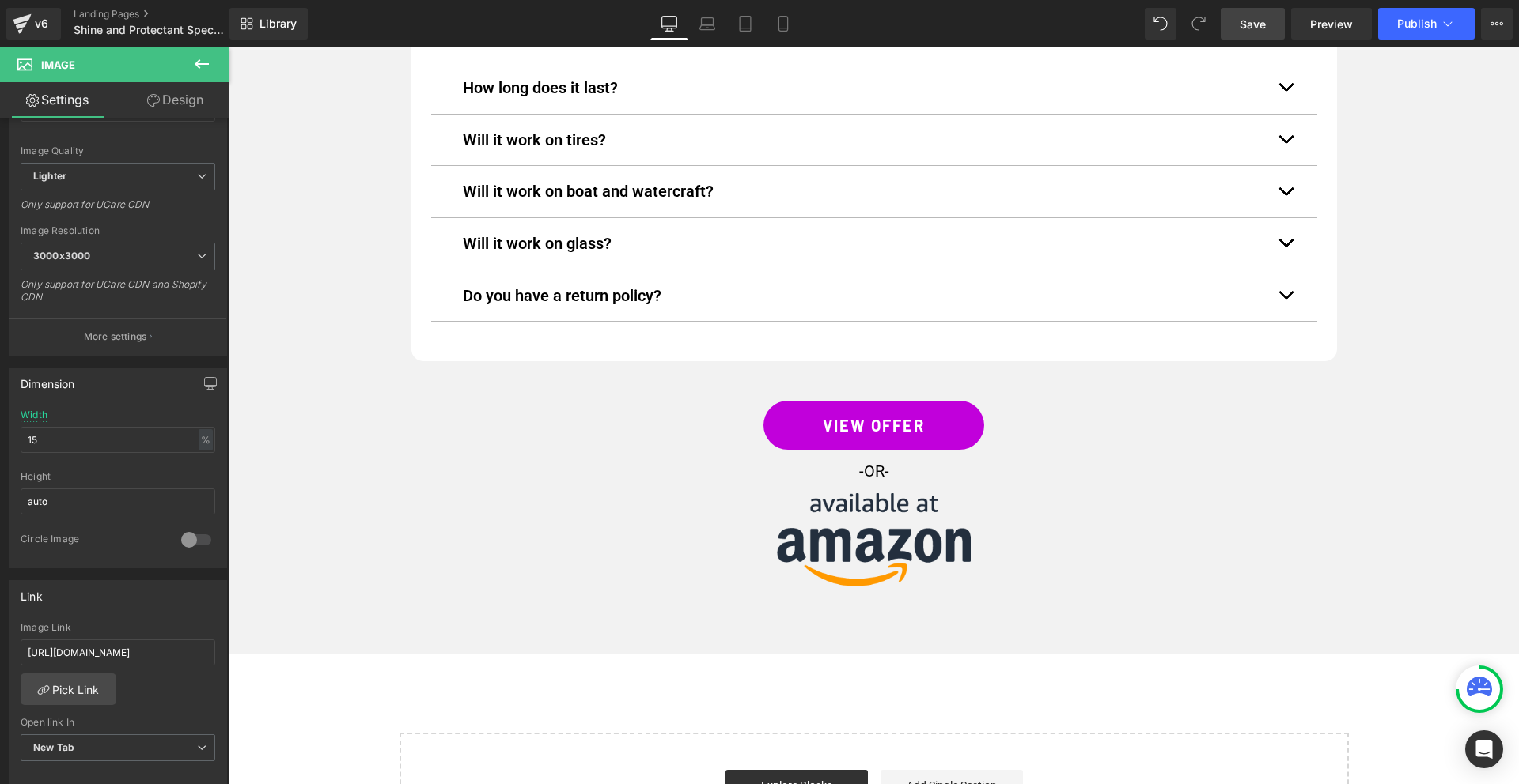
click at [1256, 30] on span "Save" at bounding box center [1253, 24] width 26 height 17
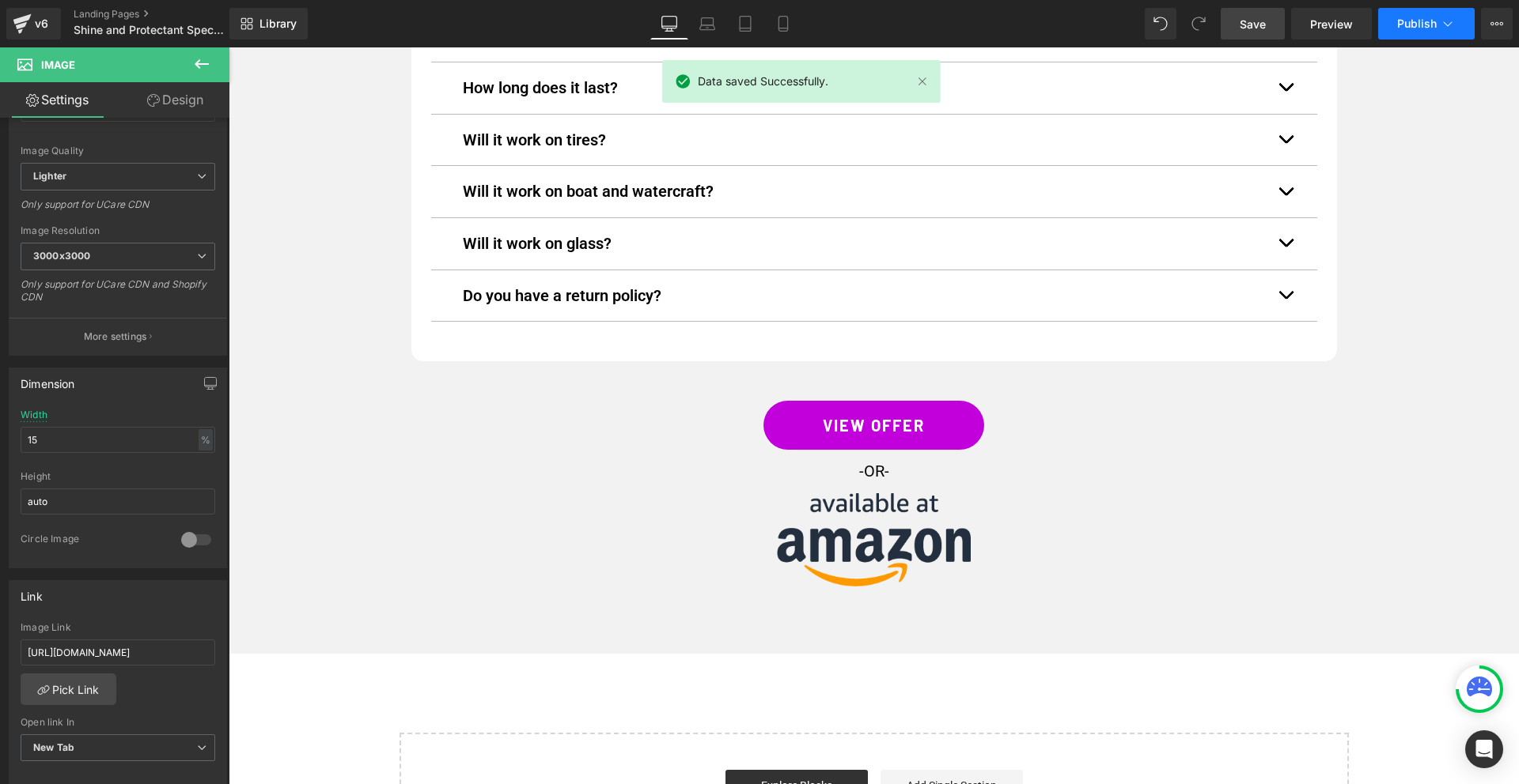
click at [1440, 27] on icon at bounding box center [1447, 23] width 16 height 16
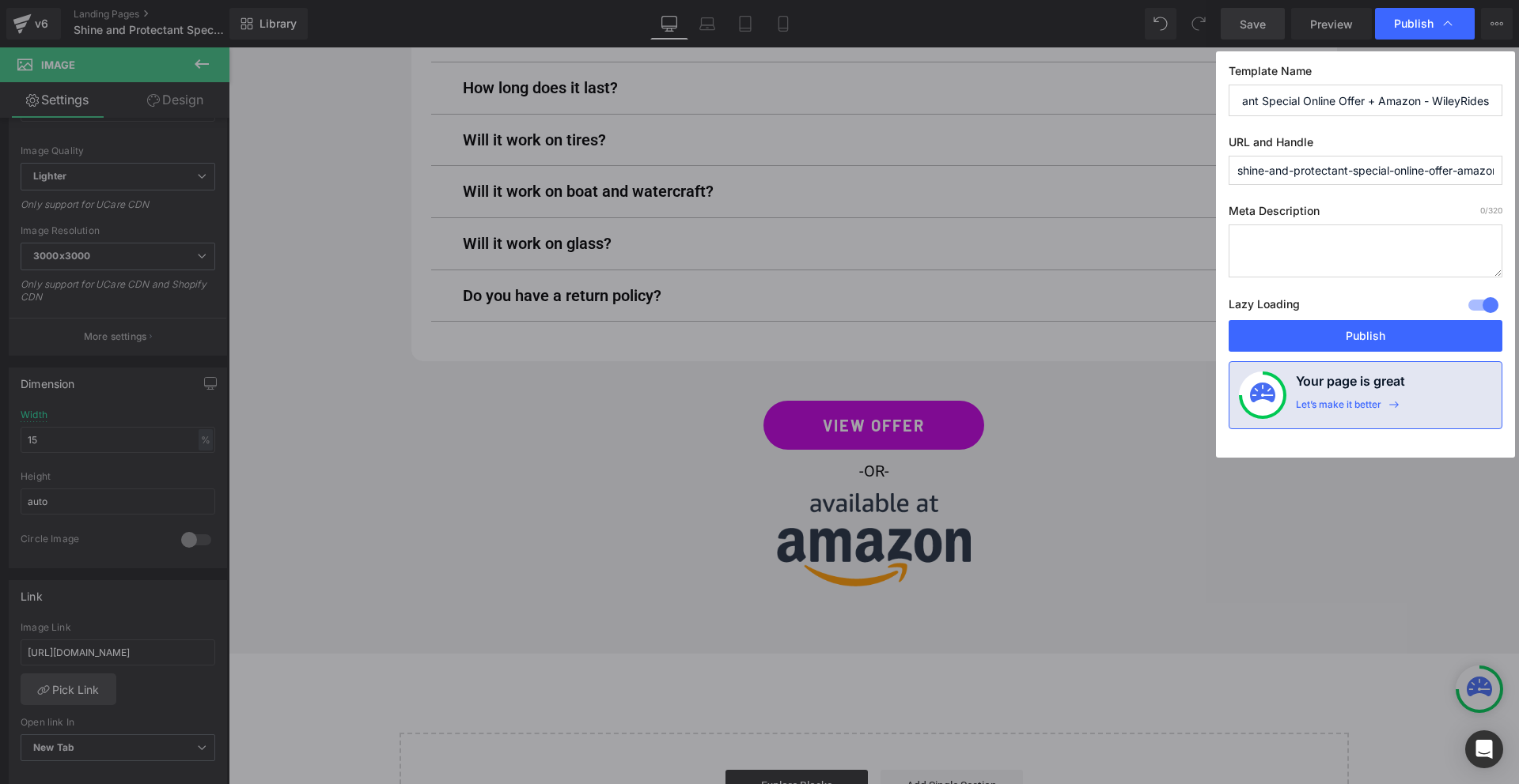
scroll to position [0, 69]
click at [1351, 332] on button "Publish" at bounding box center [1365, 336] width 274 height 31
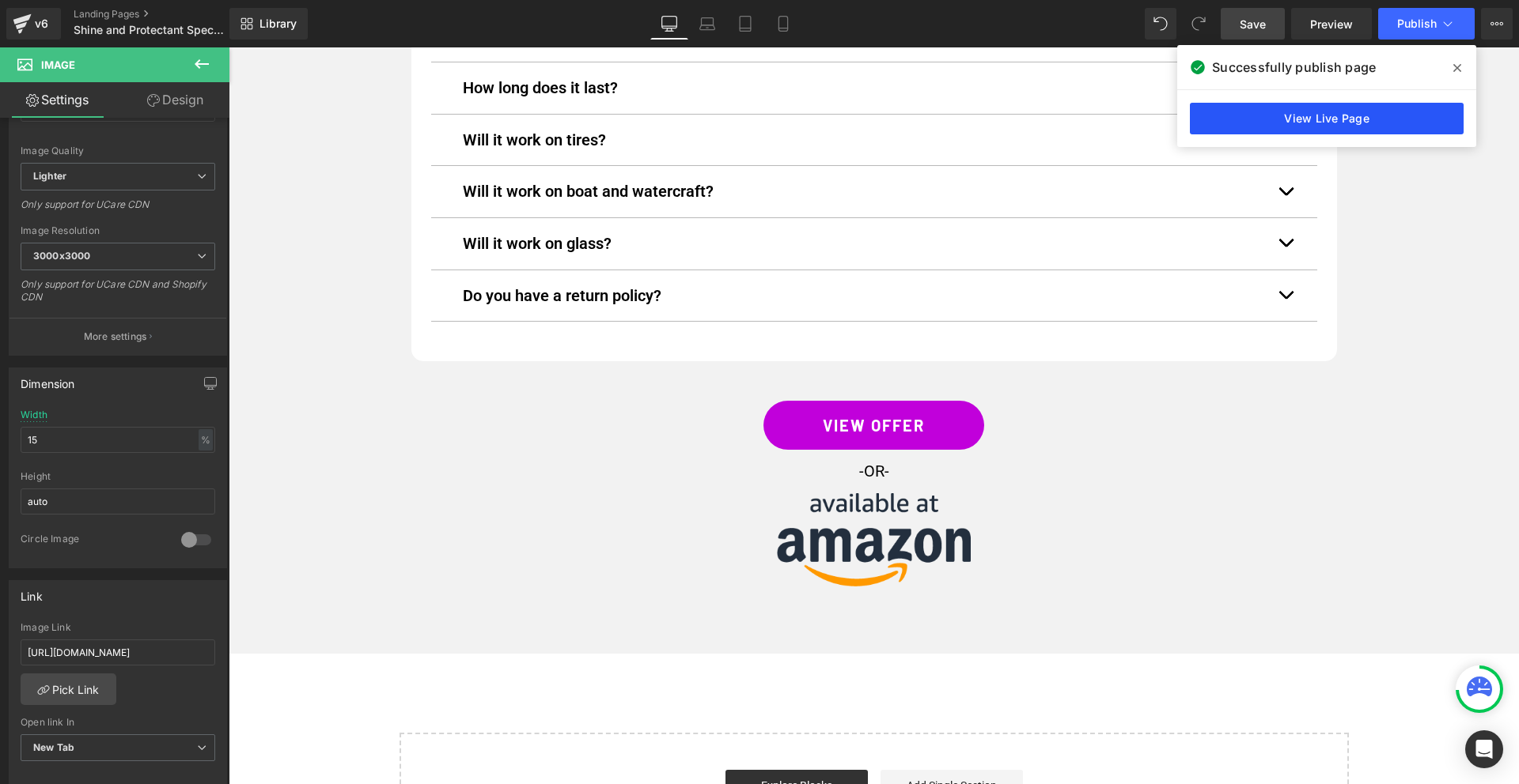
click at [1360, 120] on link "View Live Page" at bounding box center [1326, 119] width 274 height 31
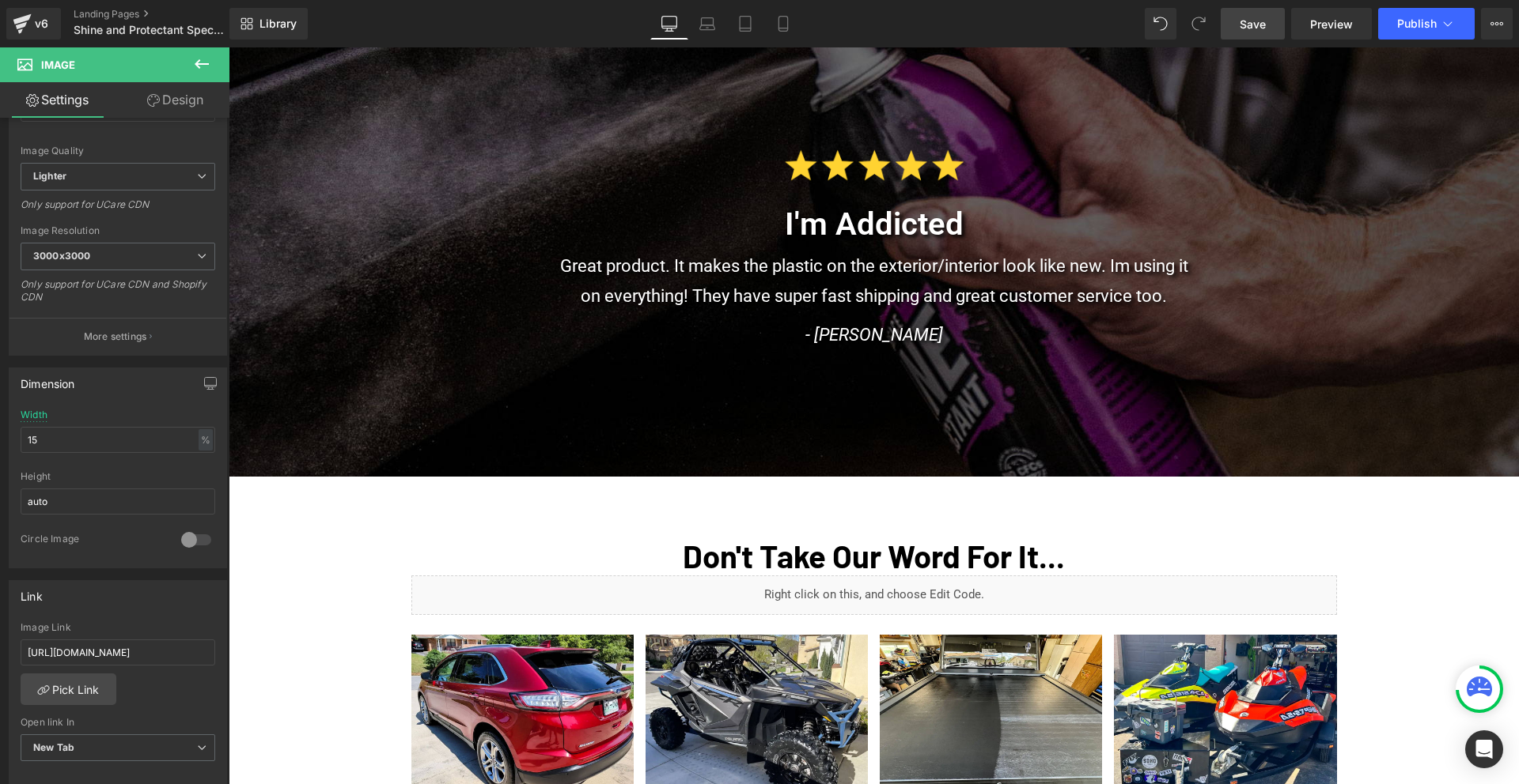
scroll to position [3505, 0]
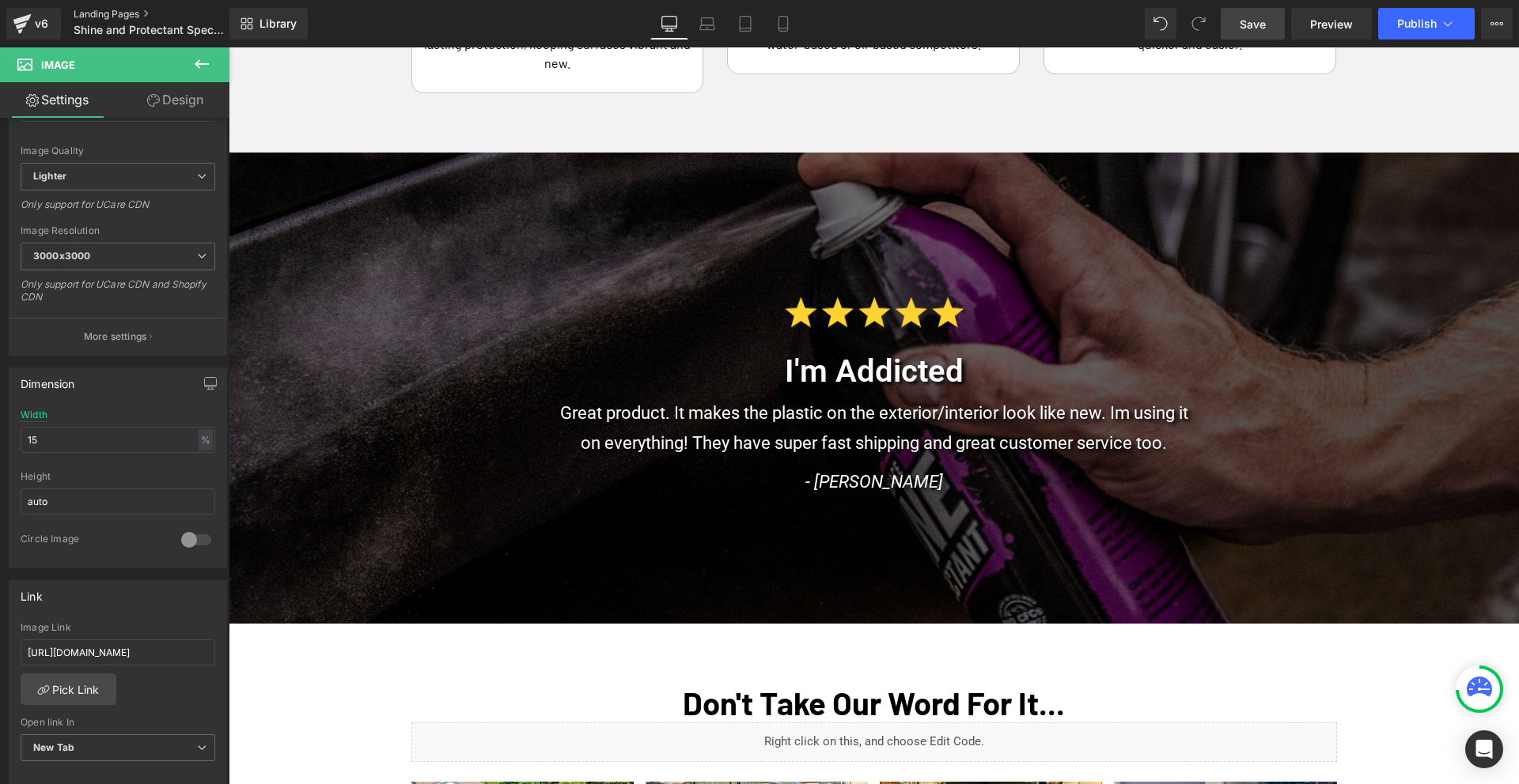
click at [90, 13] on link "Landing Pages" at bounding box center [164, 15] width 182 height 13
